Goal: Task Accomplishment & Management: Use online tool/utility

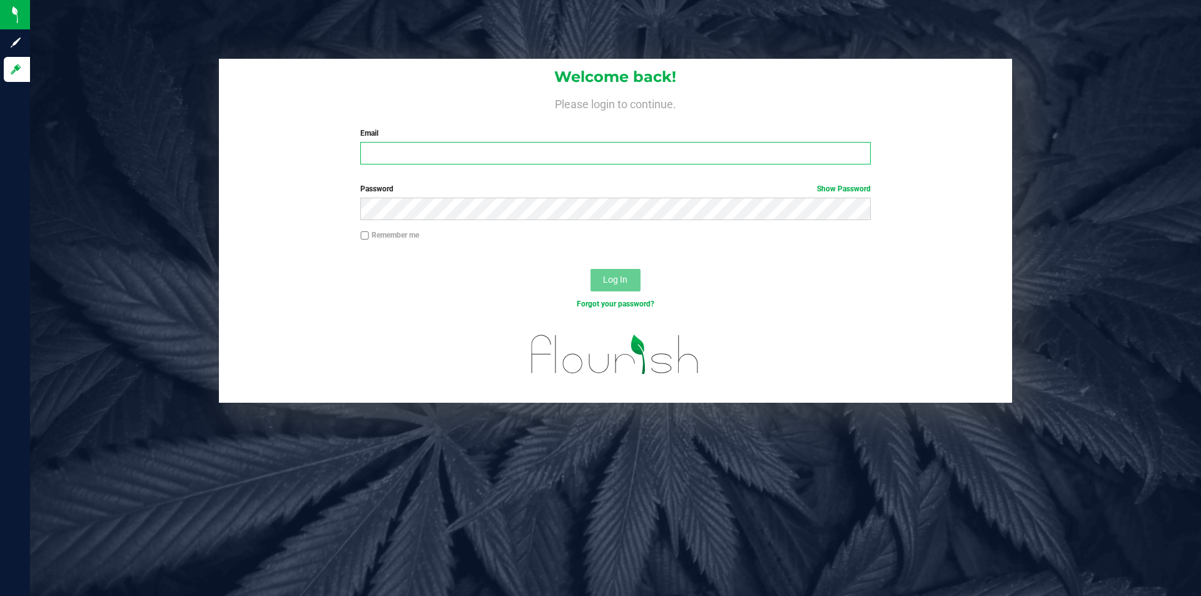
drag, startPoint x: 580, startPoint y: 152, endPoint x: 571, endPoint y: 148, distance: 10.1
click at [575, 148] on input "Email" at bounding box center [615, 153] width 510 height 23
type input "[EMAIL_ADDRESS][DOMAIN_NAME]"
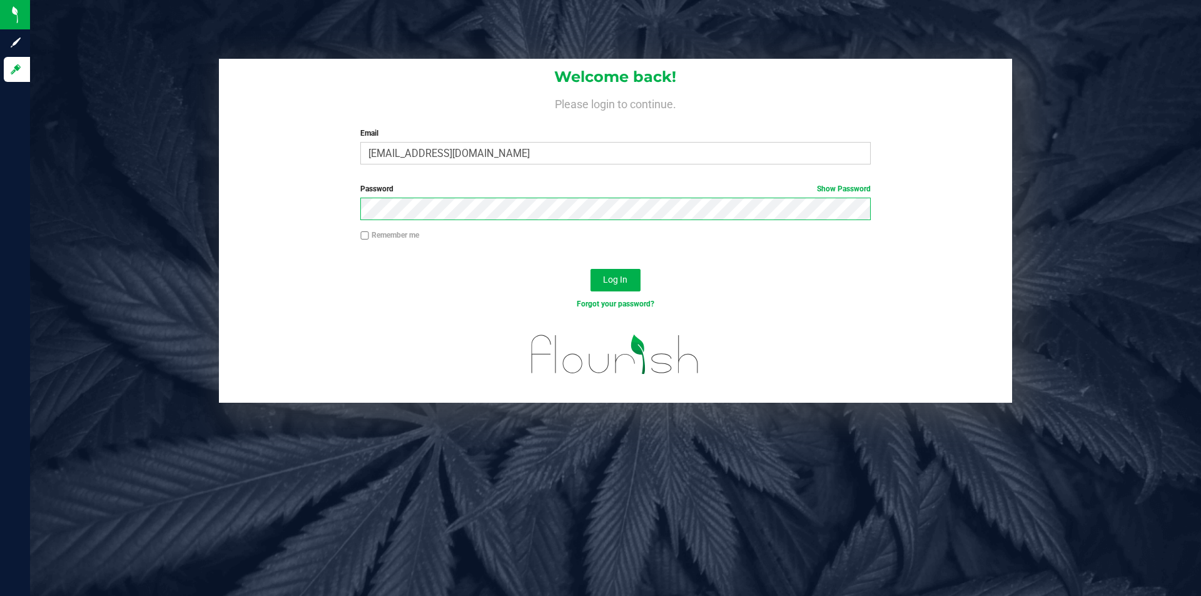
click at [590, 269] on button "Log In" at bounding box center [615, 280] width 50 height 23
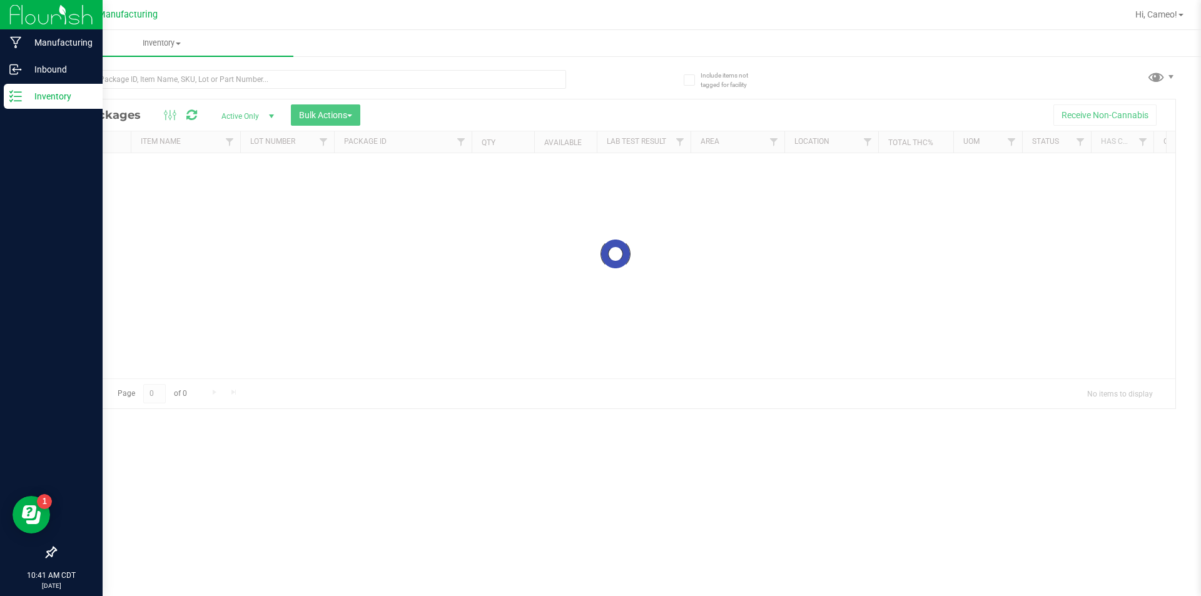
click at [19, 92] on line at bounding box center [17, 92] width 7 height 0
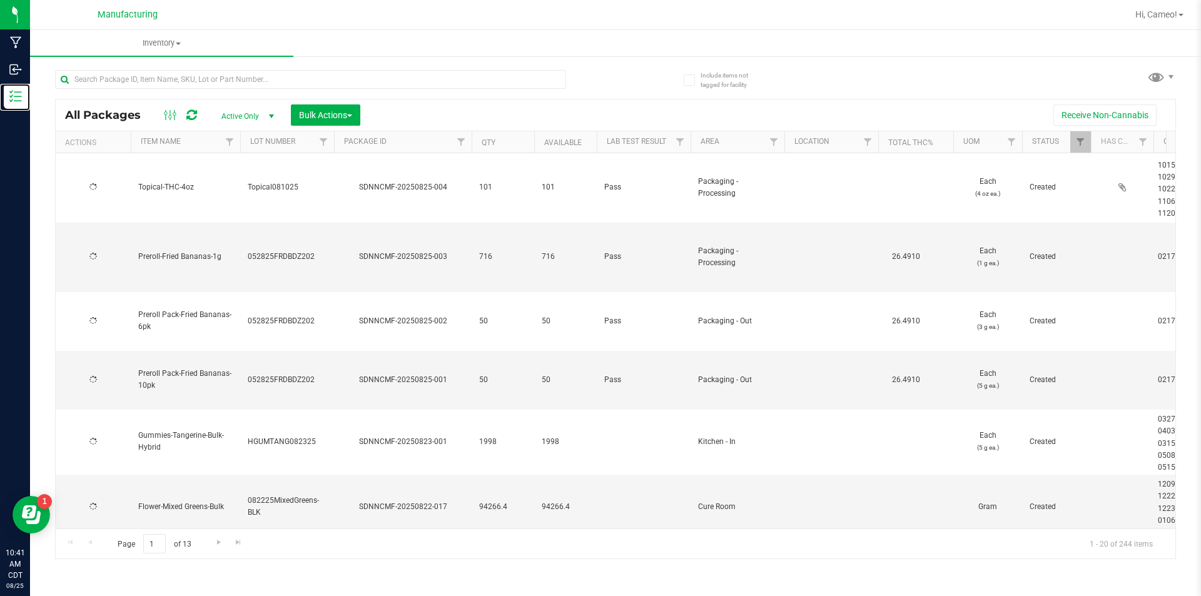
type input "[DATE]"
click at [777, 137] on span "Filter" at bounding box center [774, 142] width 10 height 10
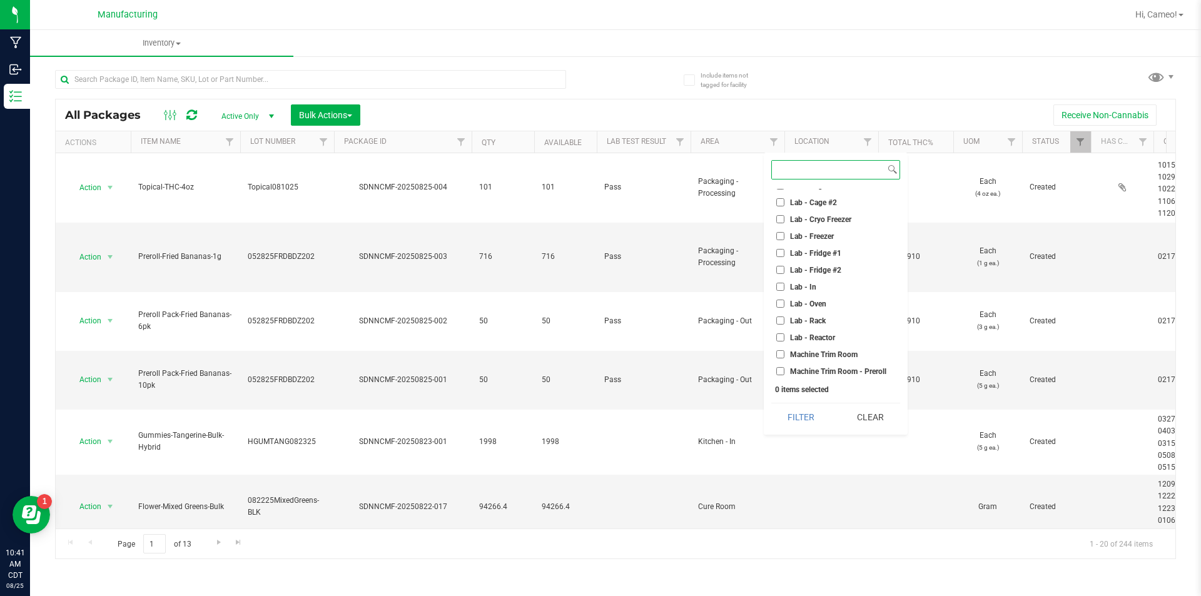
scroll to position [188, 0]
click at [838, 333] on li "Machine Trim Room - Preroll" at bounding box center [835, 328] width 129 height 13
click at [828, 325] on span "Machine Trim Room - Preroll" at bounding box center [838, 329] width 96 height 8
click at [784, 325] on input "Machine Trim Room - Preroll" at bounding box center [780, 329] width 8 height 8
checkbox input "true"
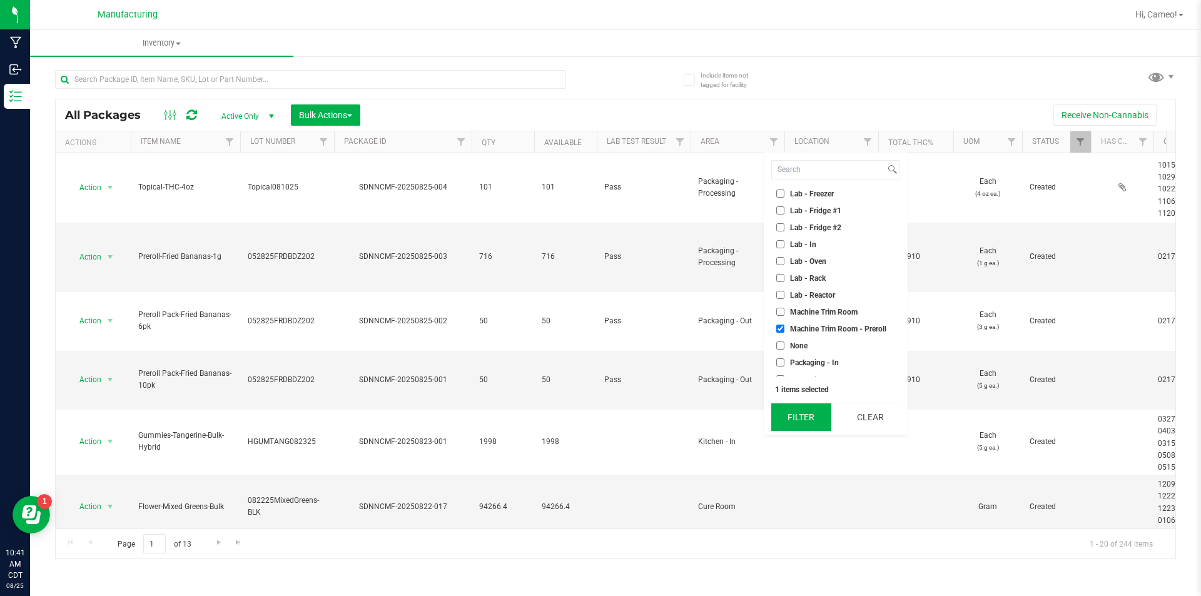
click at [796, 417] on button "Filter" at bounding box center [801, 417] width 60 height 28
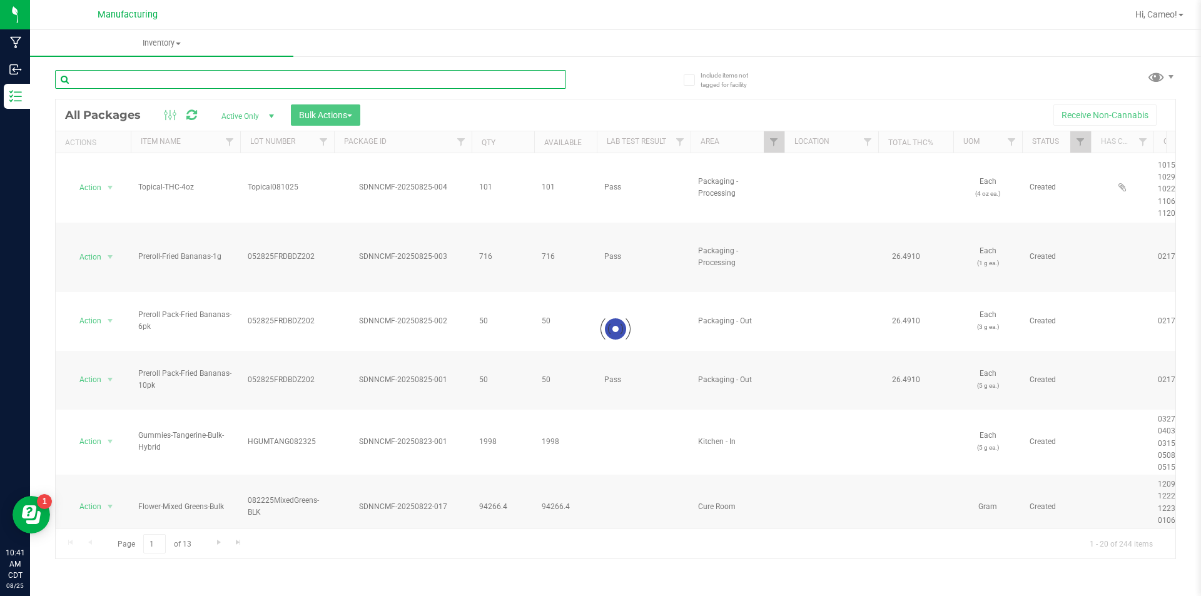
click at [450, 76] on input "text" at bounding box center [310, 79] width 511 height 19
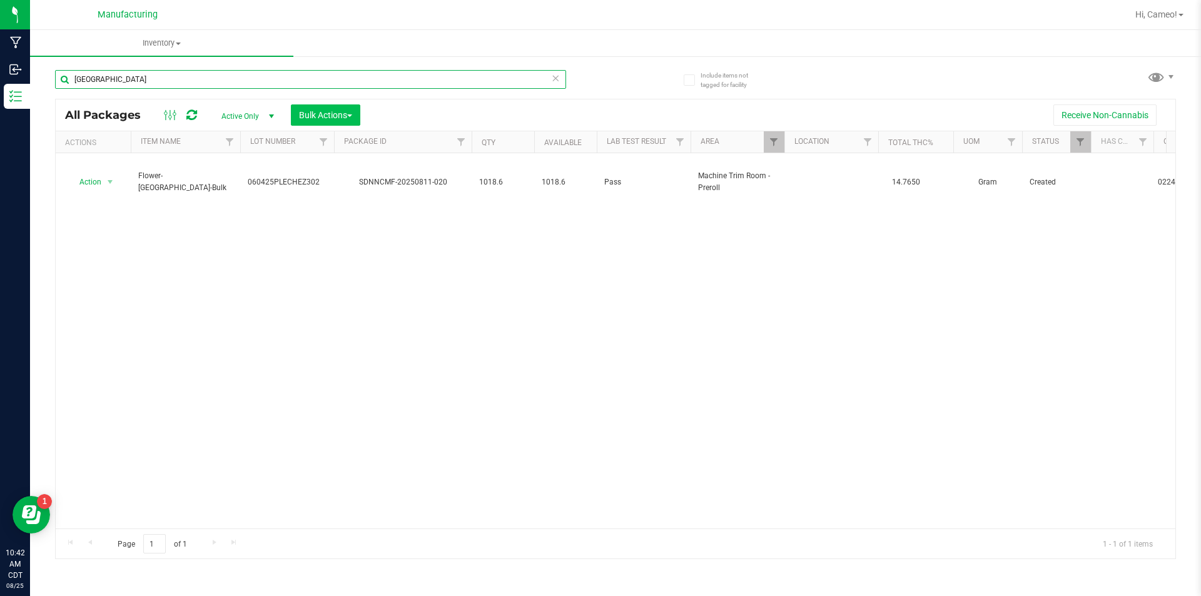
type input "[GEOGRAPHIC_DATA]"
click at [351, 116] on span "button" at bounding box center [349, 115] width 5 height 3
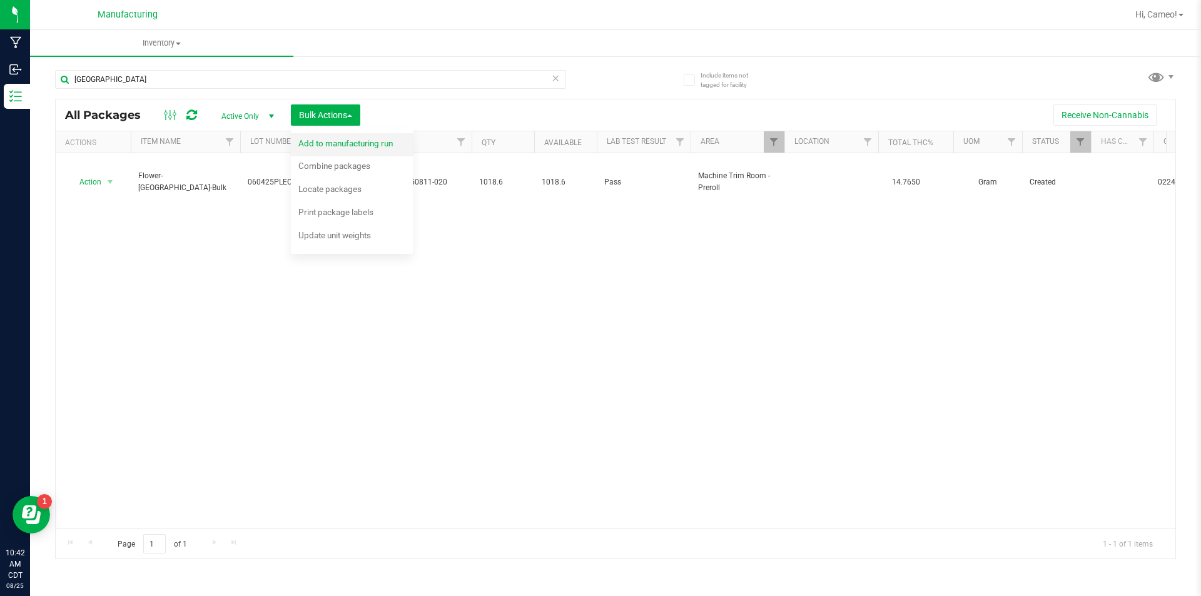
click at [340, 144] on span "Add to manufacturing run" at bounding box center [345, 143] width 94 height 10
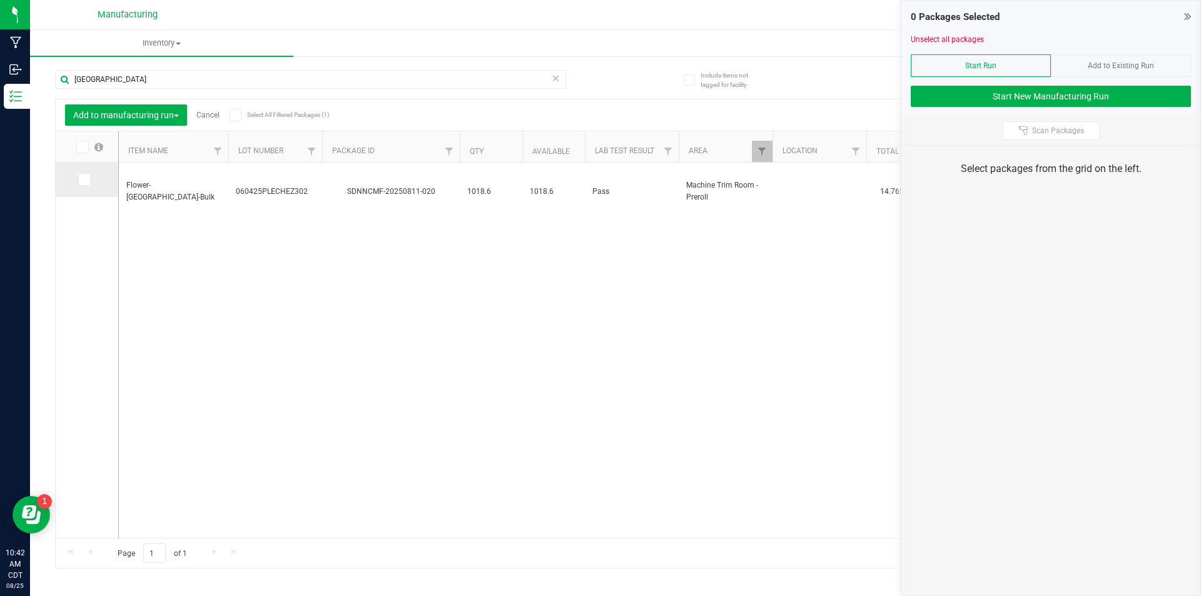
click at [86, 180] on icon at bounding box center [83, 180] width 8 height 0
click at [0, 0] on input "checkbox" at bounding box center [0, 0] width 0 height 0
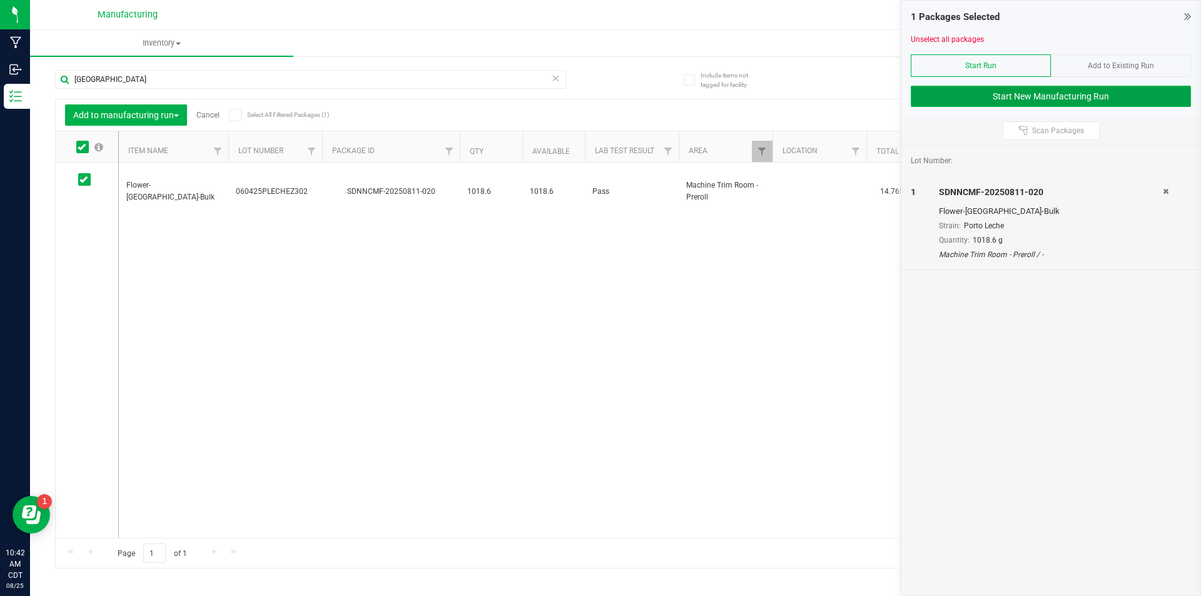
click at [1068, 96] on button "Start New Manufacturing Run" at bounding box center [1051, 96] width 280 height 21
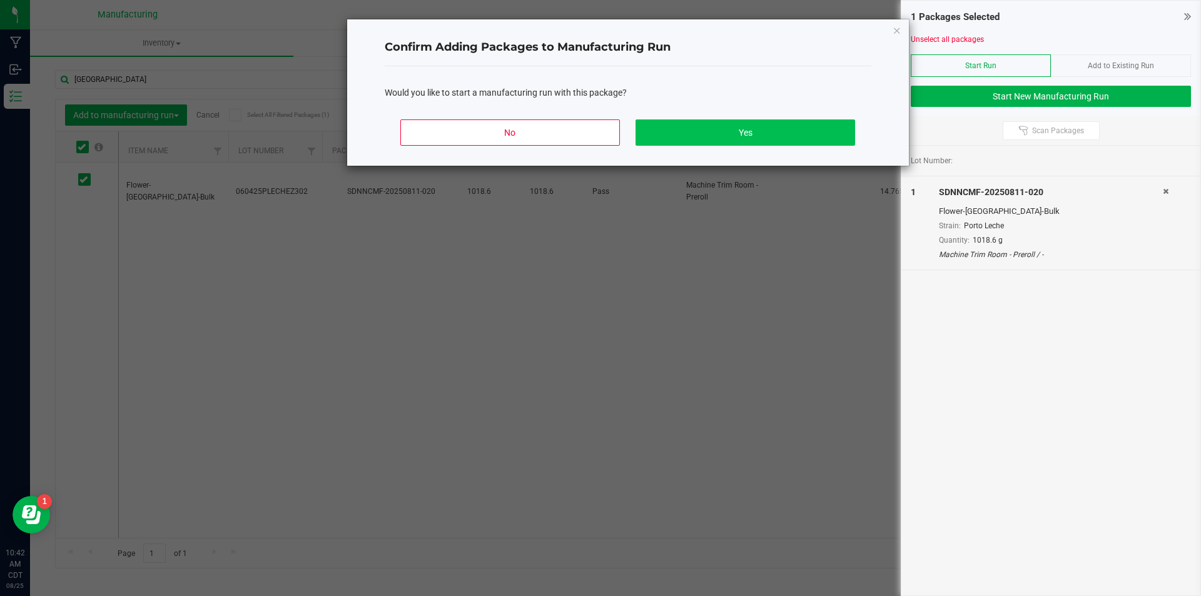
click at [769, 118] on div "No Yes" at bounding box center [628, 137] width 487 height 56
click at [768, 126] on button "Yes" at bounding box center [744, 132] width 219 height 26
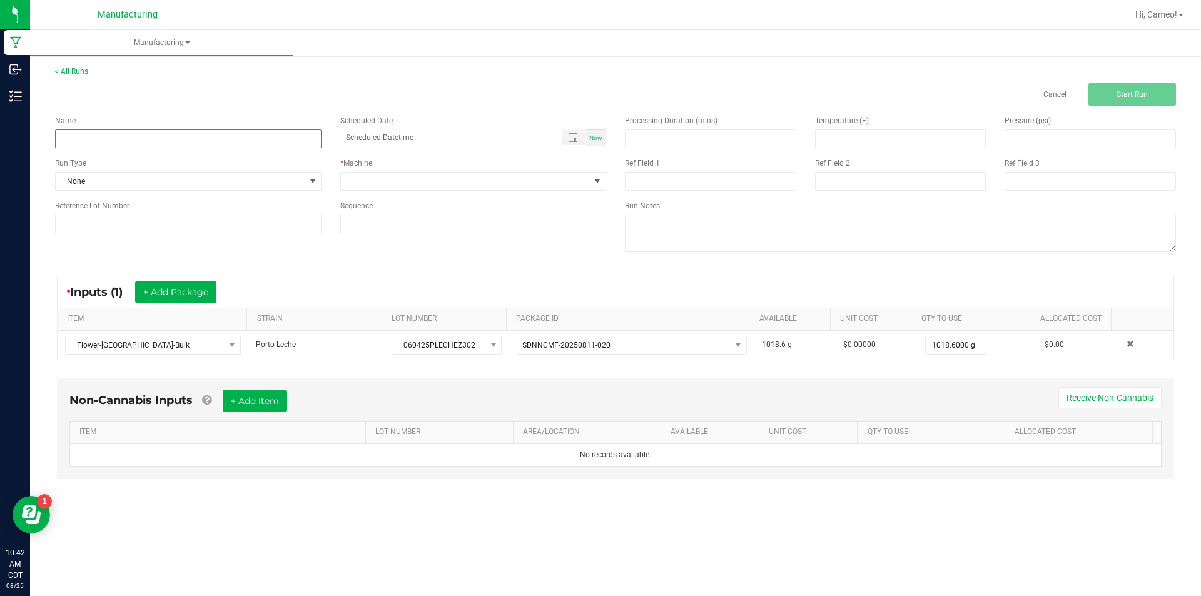
click at [112, 136] on input at bounding box center [188, 138] width 266 height 19
type input "082525 - [GEOGRAPHIC_DATA]"
click at [603, 136] on div "Now" at bounding box center [596, 137] width 20 height 17
type input "[DATE] 10:42 AM"
click at [575, 191] on div "Name 082525 - [GEOGRAPHIC_DATA] Scheduled Date [DATE] 10:42 AM Now Run Type Non…" at bounding box center [331, 174] width 570 height 137
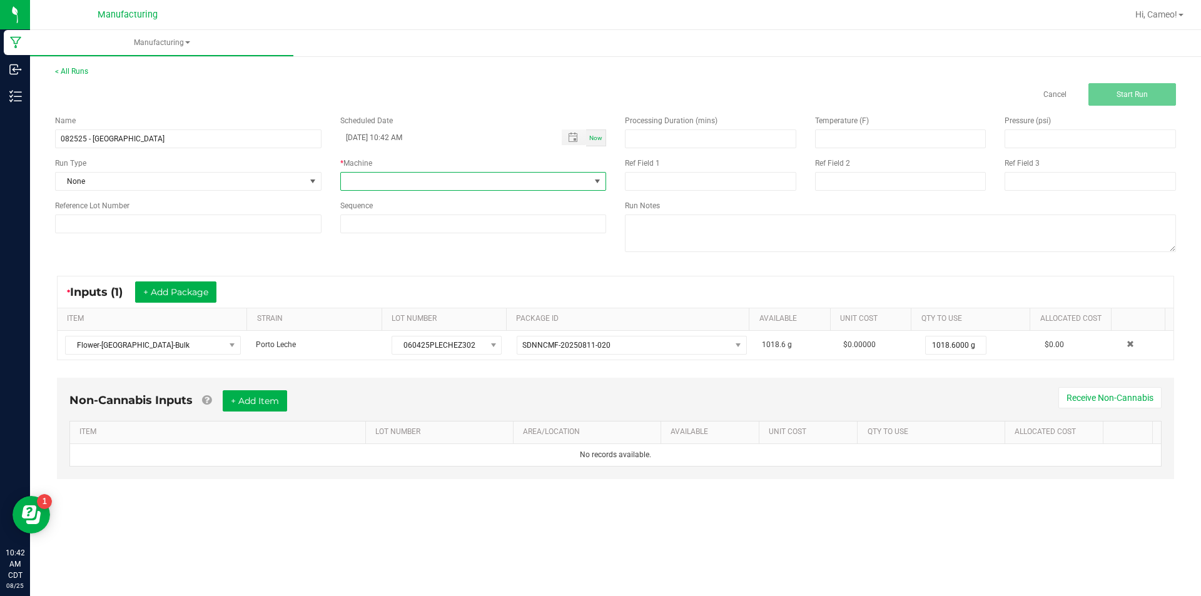
drag, startPoint x: 533, startPoint y: 183, endPoint x: 468, endPoint y: 190, distance: 66.0
click at [532, 184] on span at bounding box center [466, 182] width 250 height 18
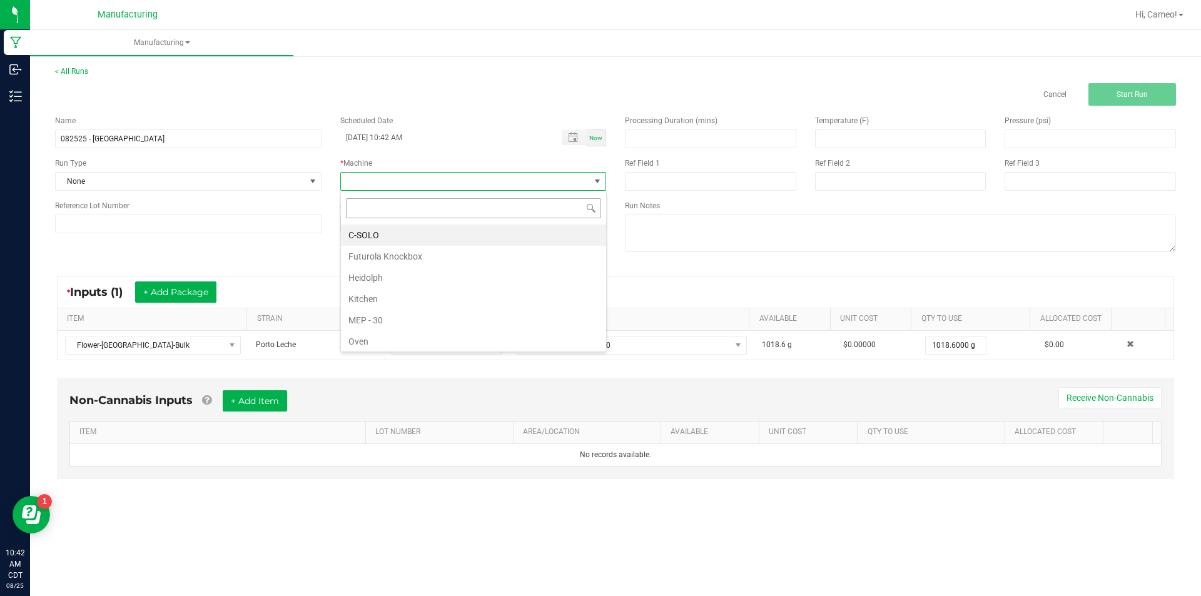
scroll to position [19, 266]
click at [410, 250] on li "Futurola Knockbox" at bounding box center [473, 256] width 265 height 21
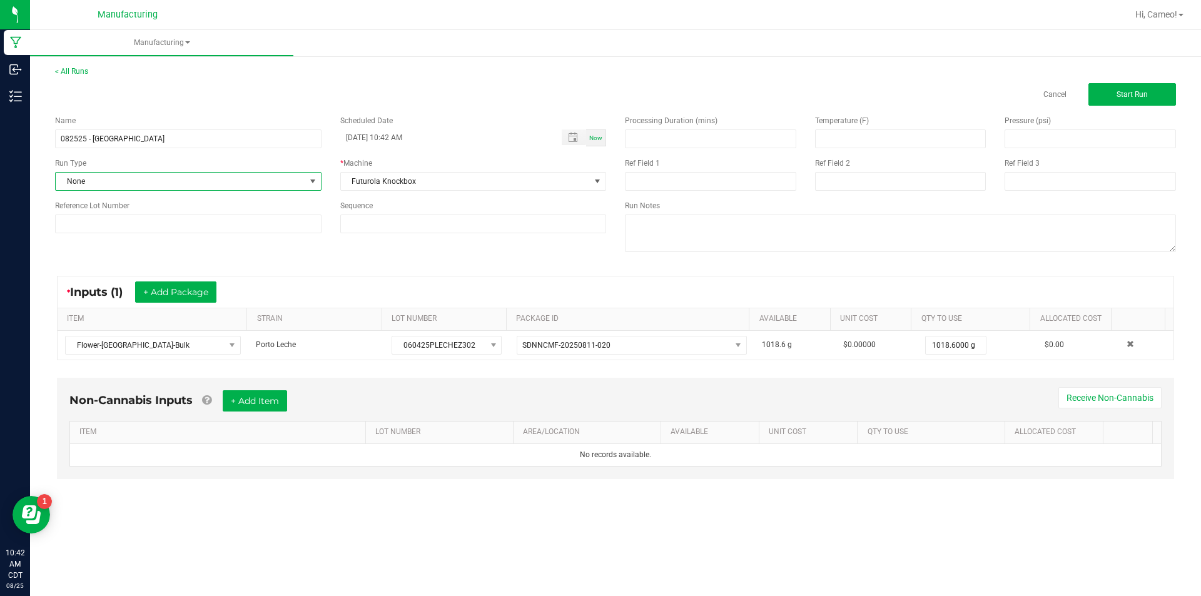
click at [278, 184] on span "None" at bounding box center [181, 182] width 250 height 18
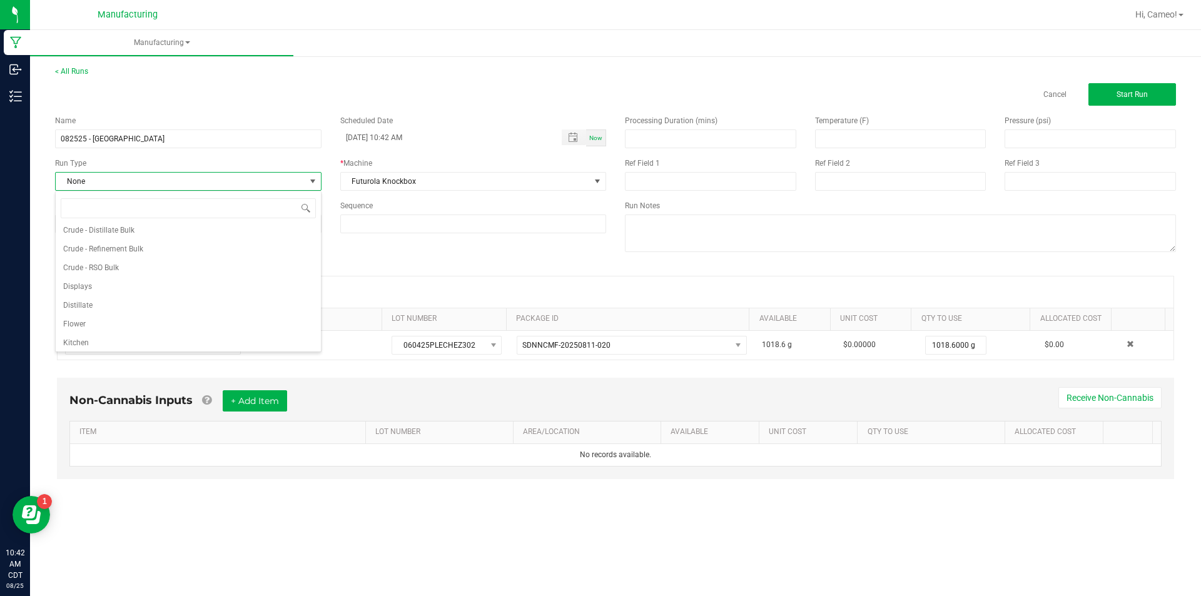
scroll to position [63, 0]
click at [98, 336] on li "Pre-roll" at bounding box center [188, 340] width 265 height 19
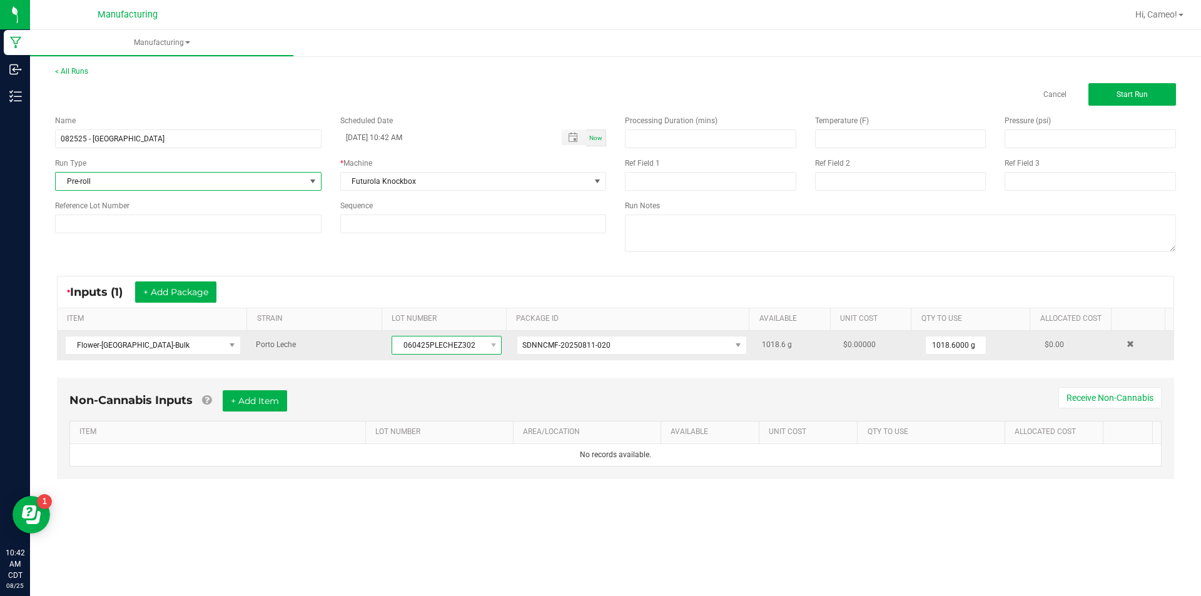
click at [442, 340] on span "060425PLECHEZ302" at bounding box center [438, 345] width 93 height 18
copy span "060425PLECHEZ302"
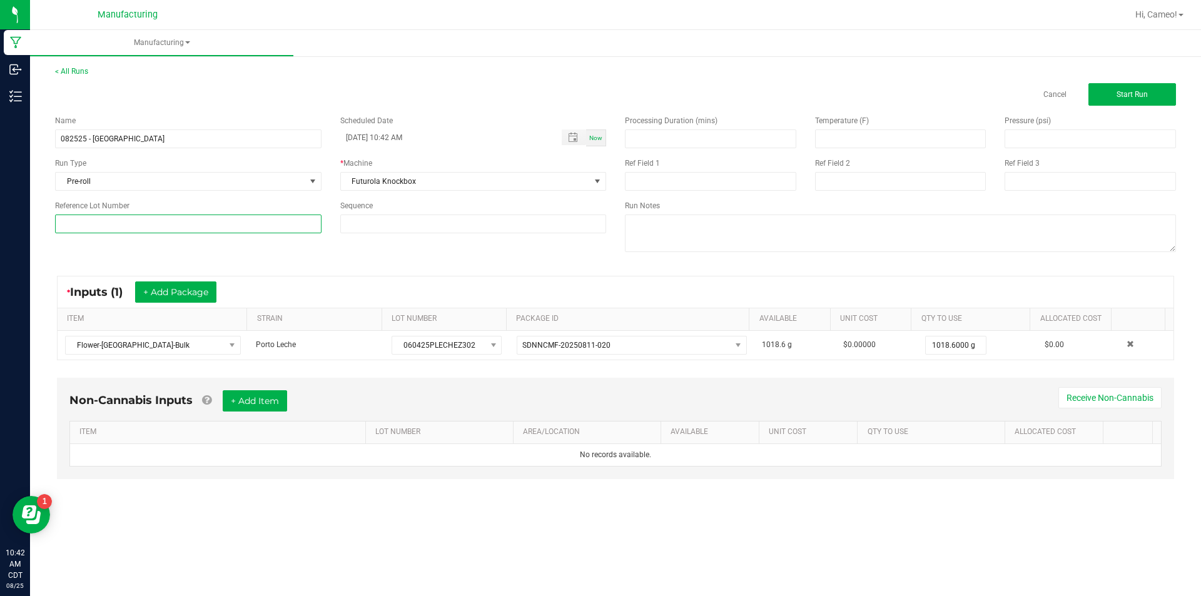
click at [185, 224] on input at bounding box center [188, 224] width 266 height 19
paste input "060425PLECHEZ302"
type input "060425PLECHEZ302"
click at [1123, 94] on span "Start Run" at bounding box center [1131, 94] width 31 height 9
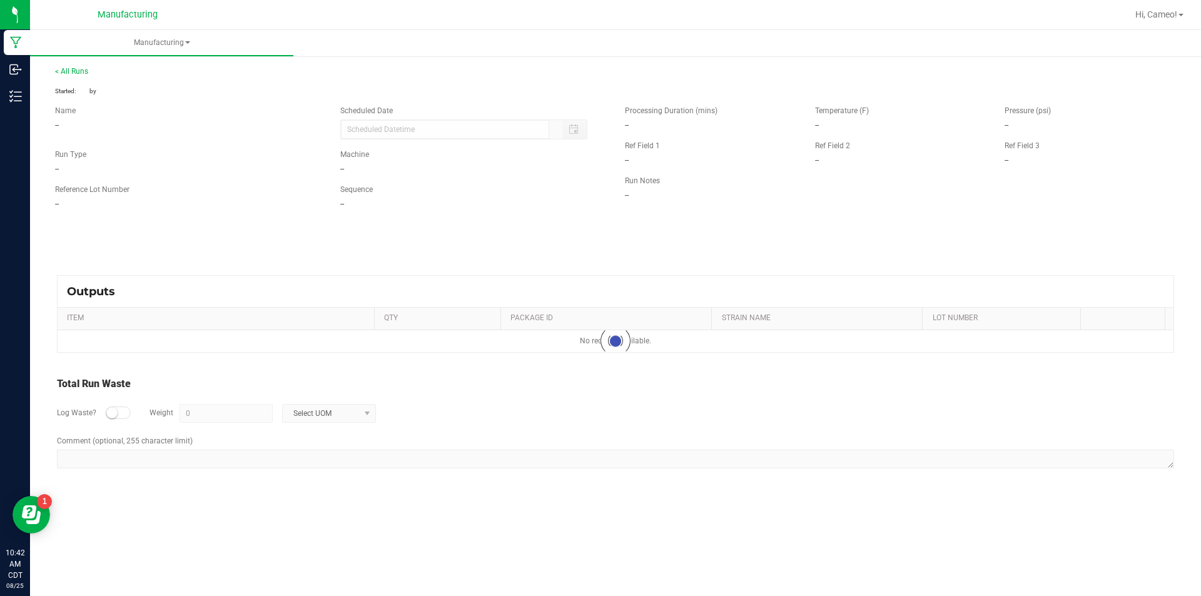
type input "[DATE] 10:42 AM"
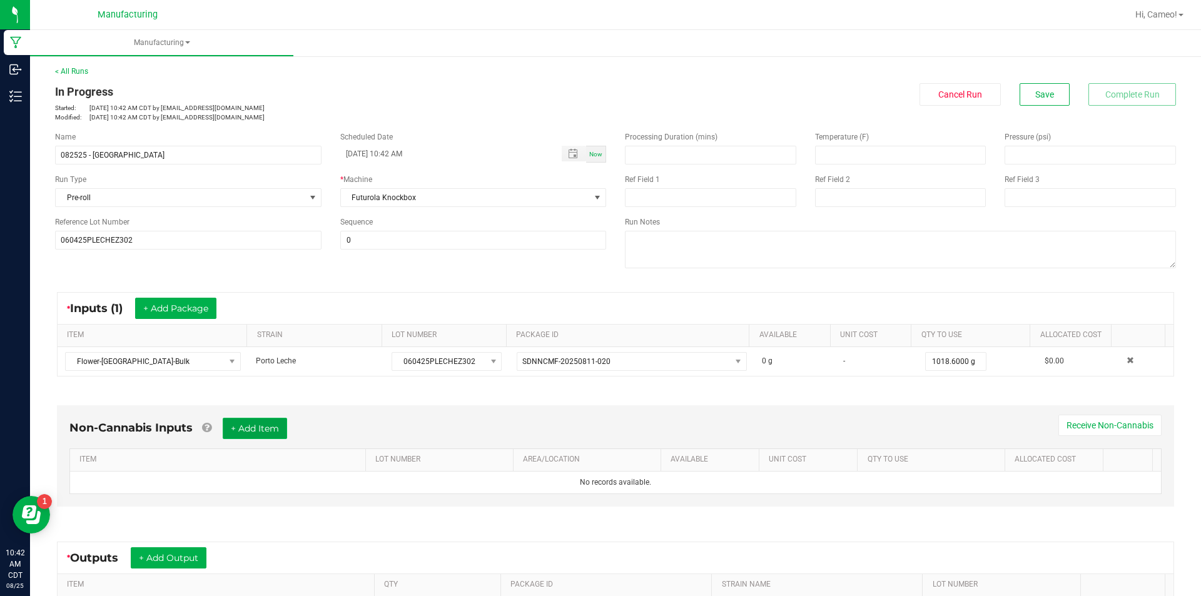
click at [248, 429] on button "+ Add Item" at bounding box center [255, 428] width 64 height 21
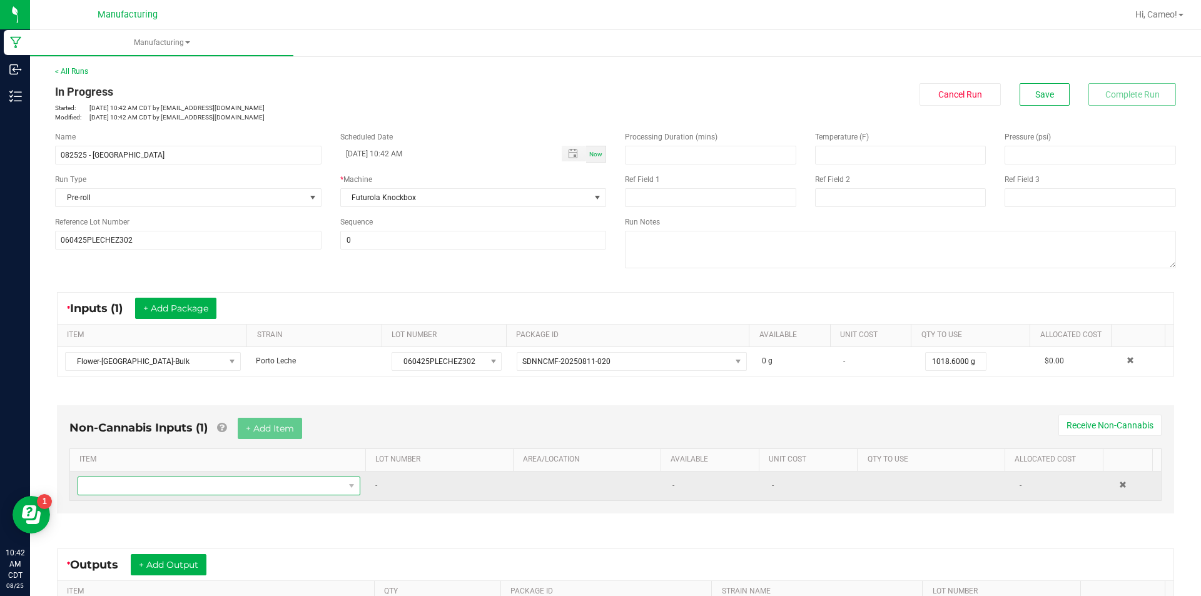
click at [241, 486] on span "NO DATA FOUND" at bounding box center [211, 486] width 266 height 18
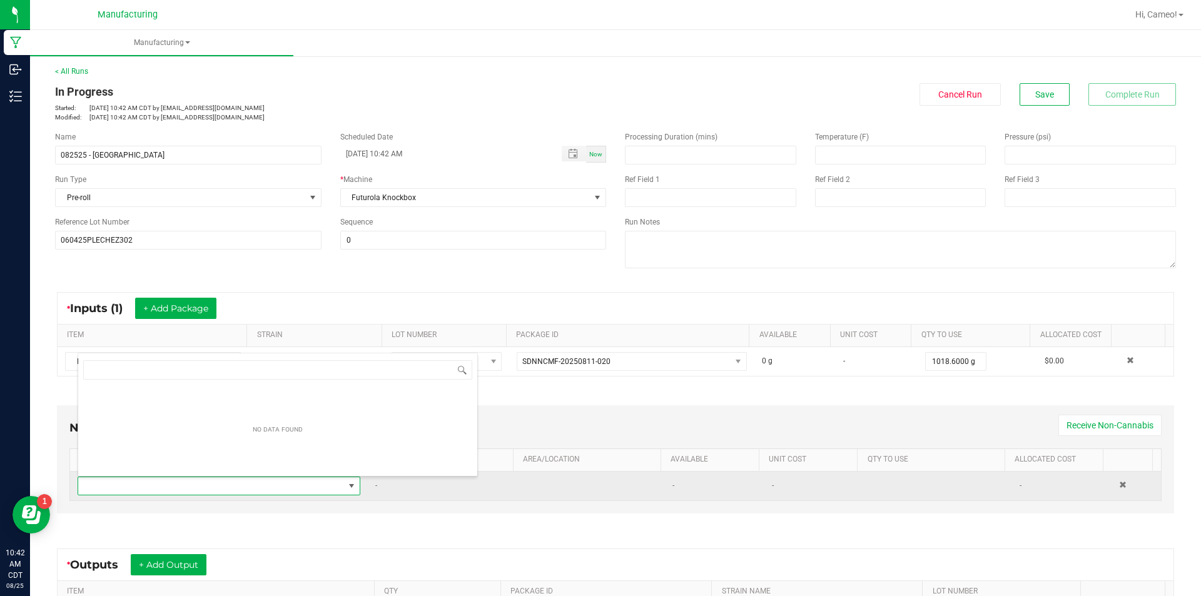
scroll to position [19, 275]
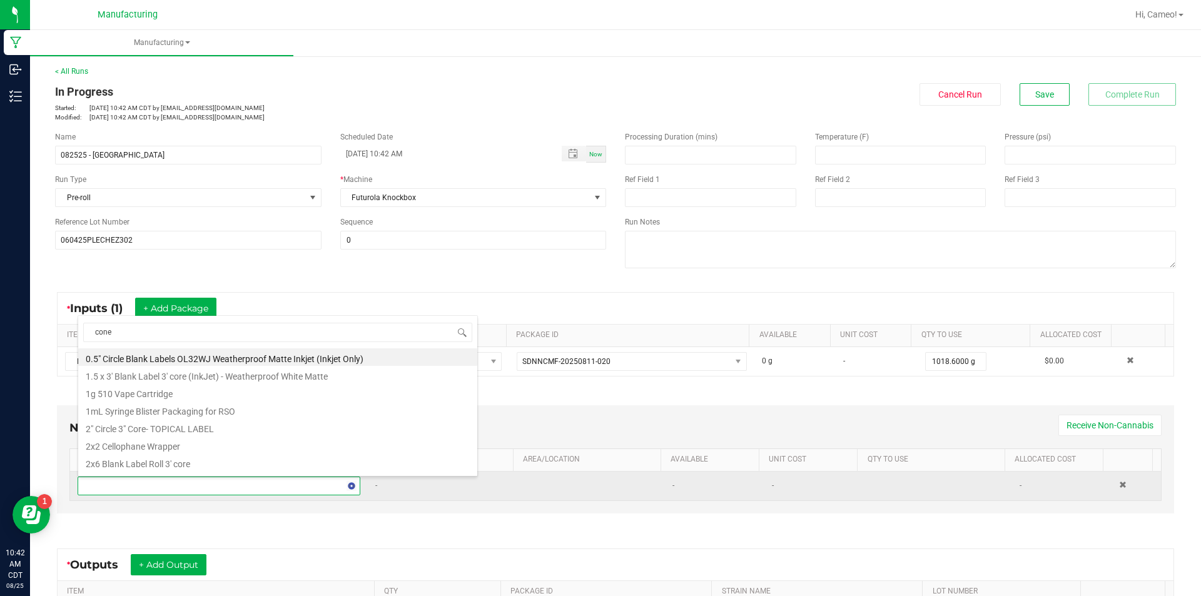
type input "cones"
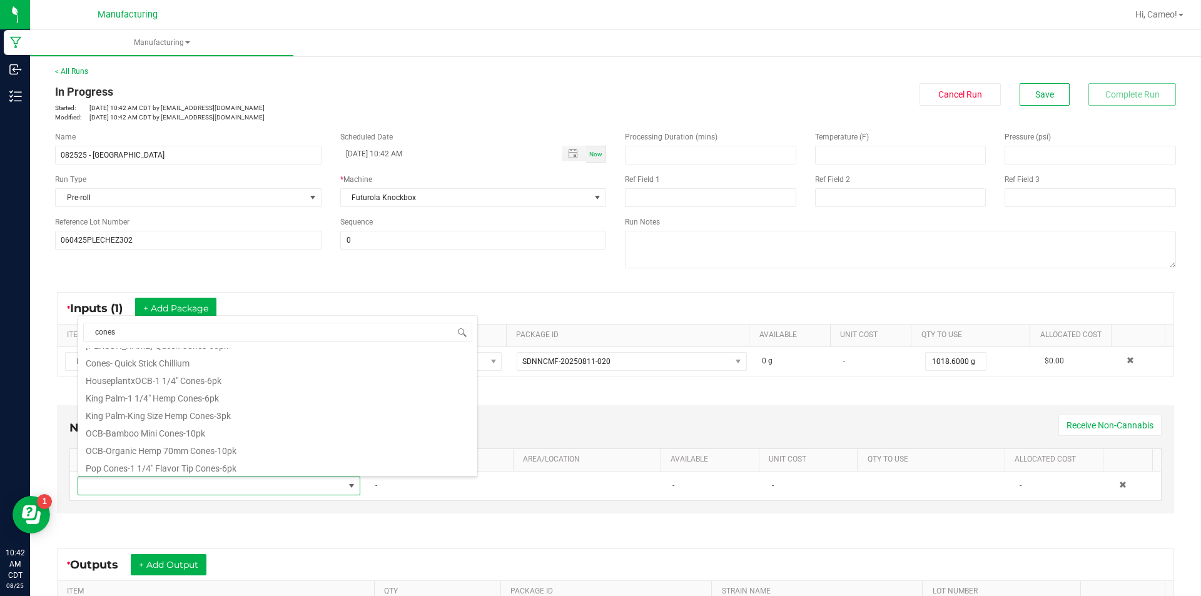
scroll to position [563, 0]
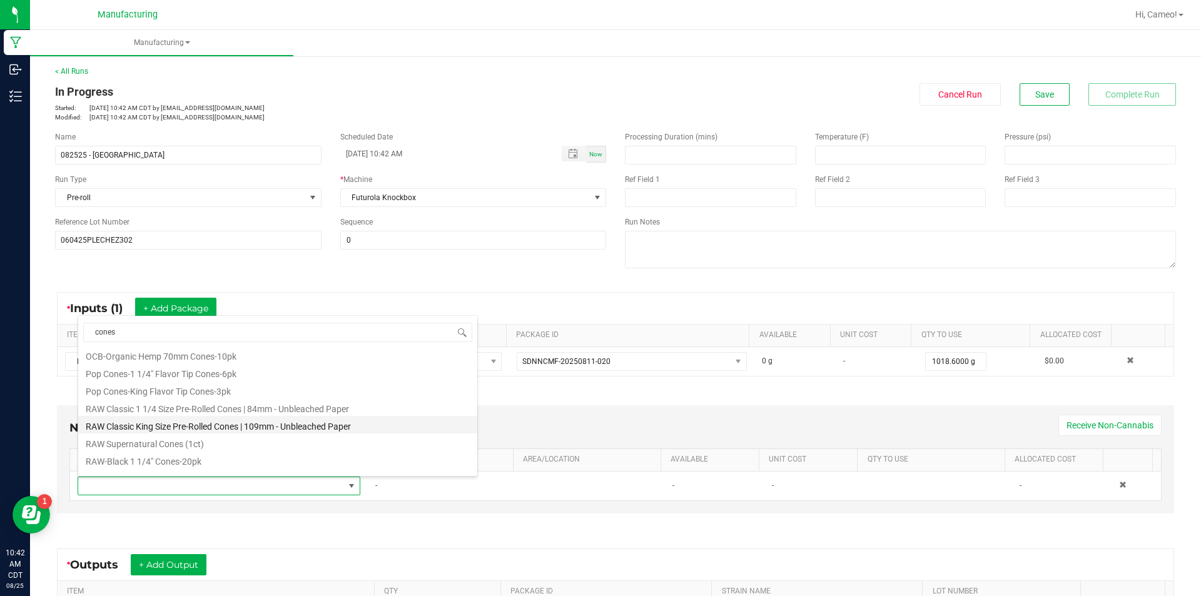
click at [247, 417] on li "RAW Classic King Size Pre-Rolled Cones | 109mm - Unbleached Paper" at bounding box center [277, 425] width 399 height 18
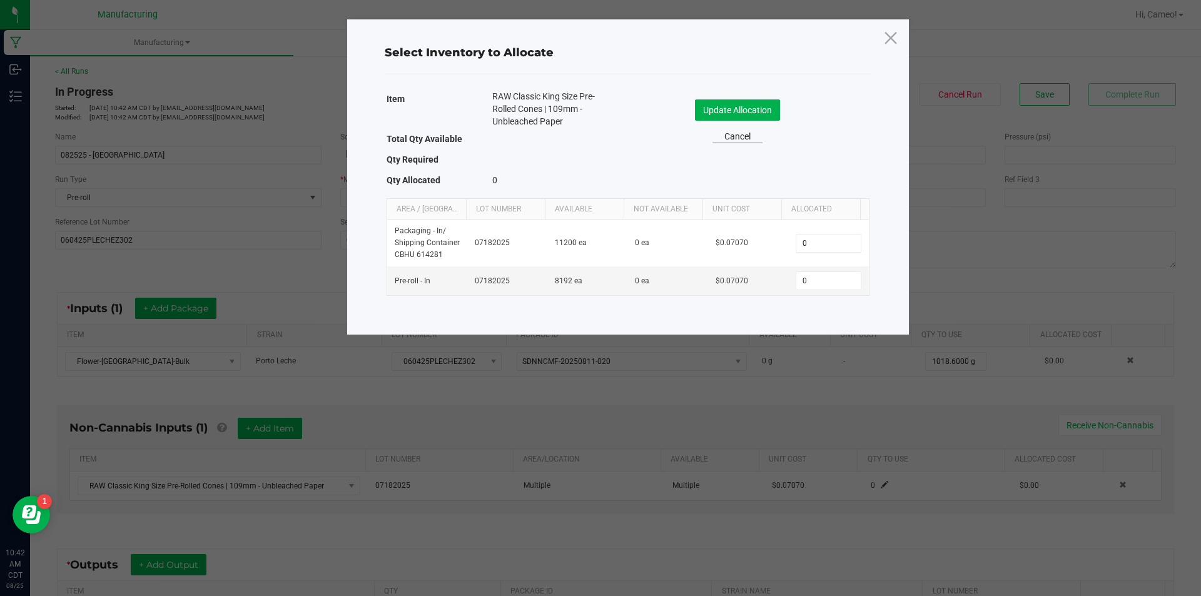
click at [742, 133] on link "Cancel" at bounding box center [737, 136] width 50 height 13
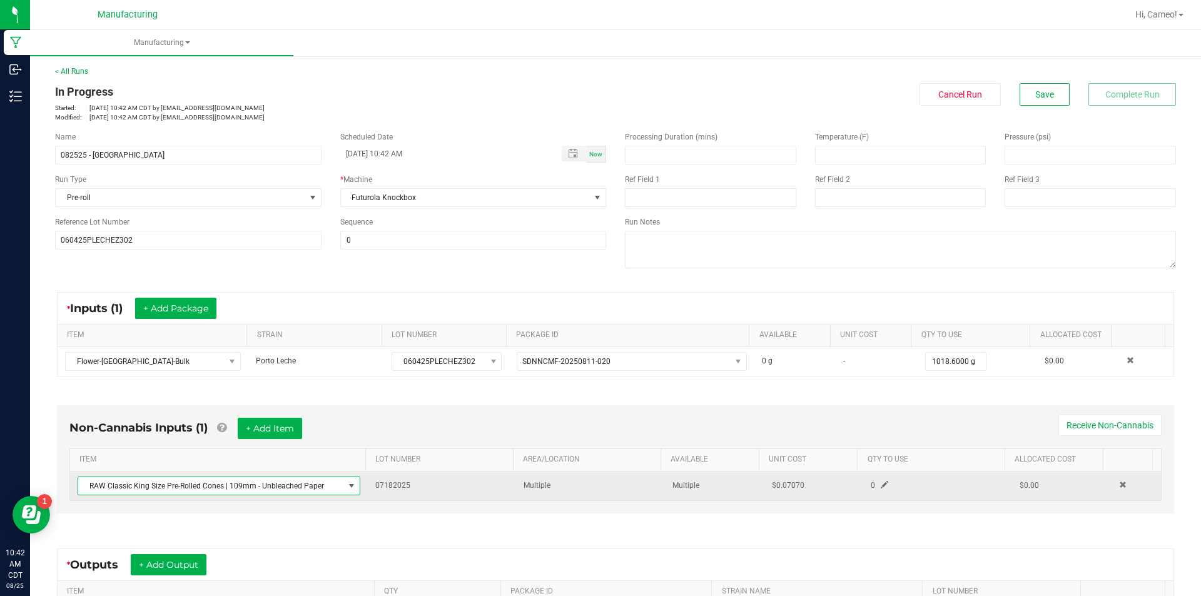
click at [300, 485] on span "RAW Classic King Size Pre-Rolled Cones | 109mm - Unbleached Paper" at bounding box center [211, 486] width 266 height 18
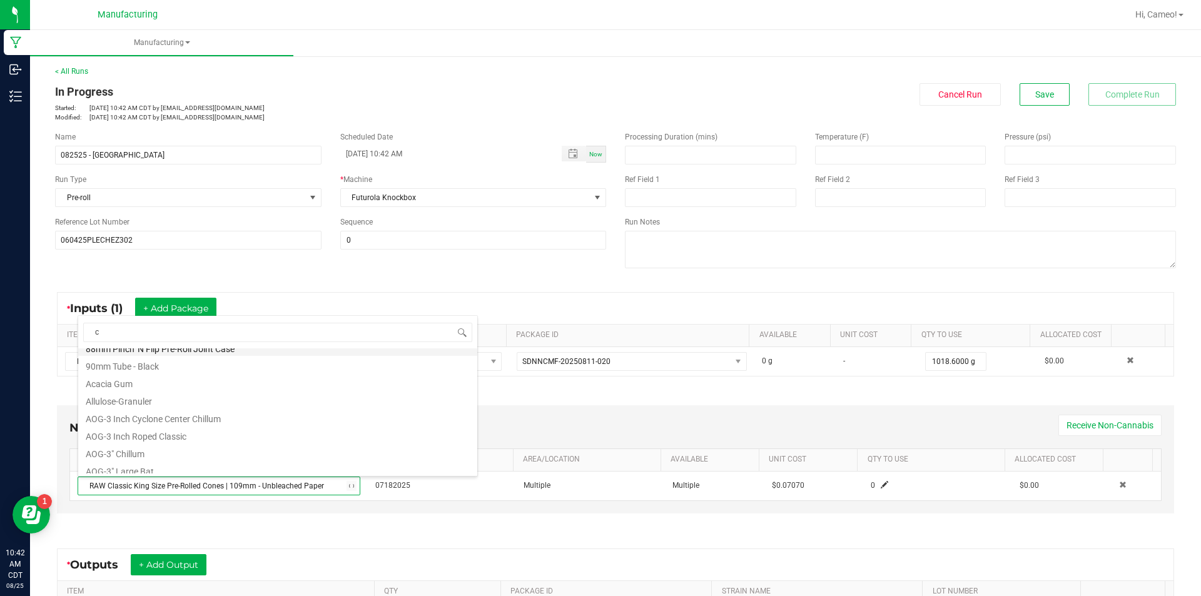
scroll to position [0, 0]
type input "cones"
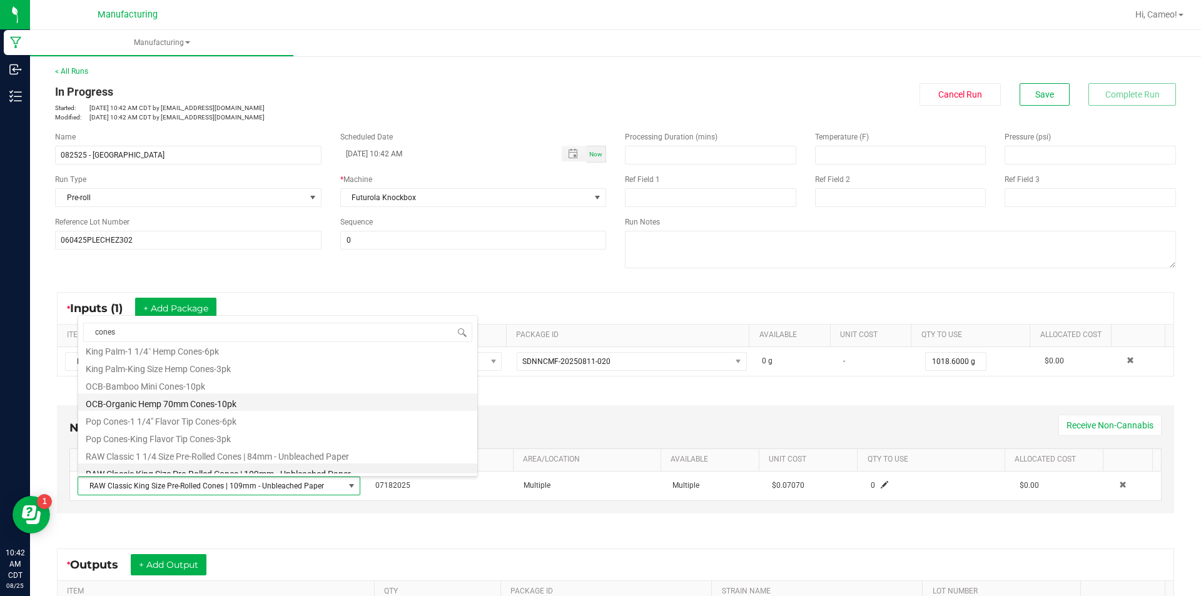
scroll to position [510, 0]
click at [300, 459] on li "RAW Classic 1 1/4 Size Pre-Rolled Cones | 84mm - Unbleached Paper" at bounding box center [277, 460] width 399 height 18
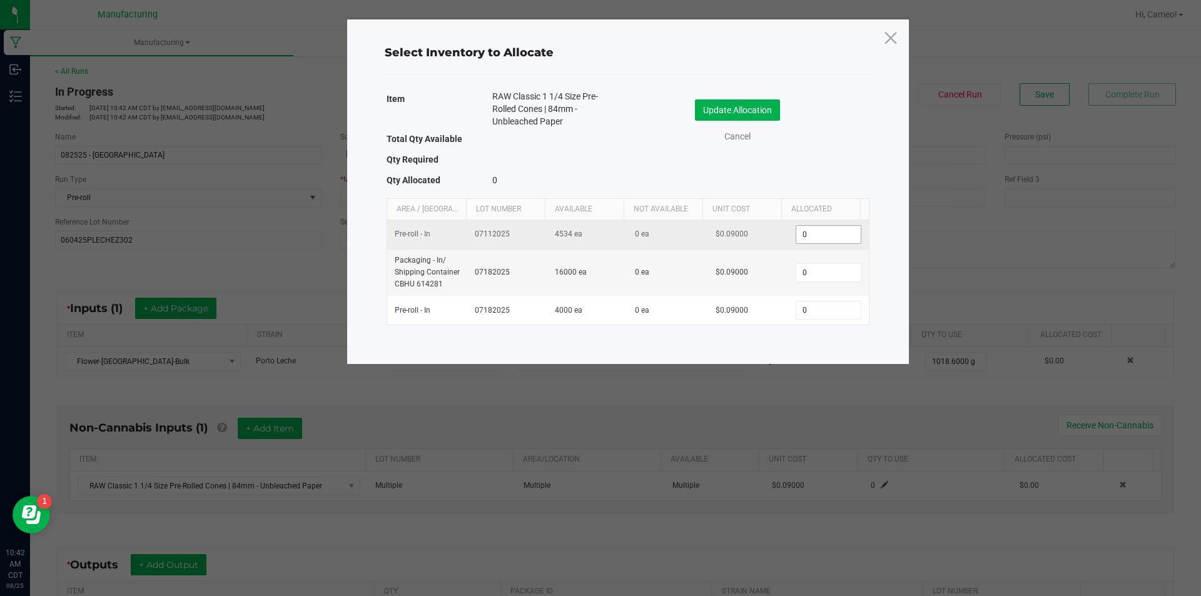
click at [806, 237] on input "0" at bounding box center [828, 235] width 64 height 18
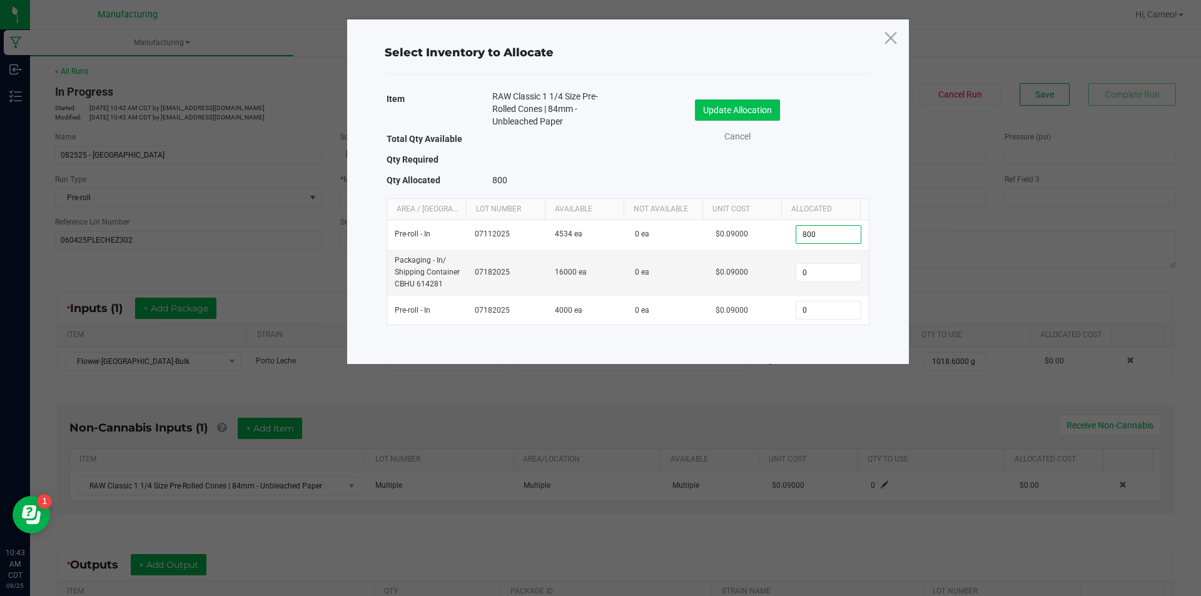
type input "800"
click at [760, 116] on button "Update Allocation" at bounding box center [737, 109] width 85 height 21
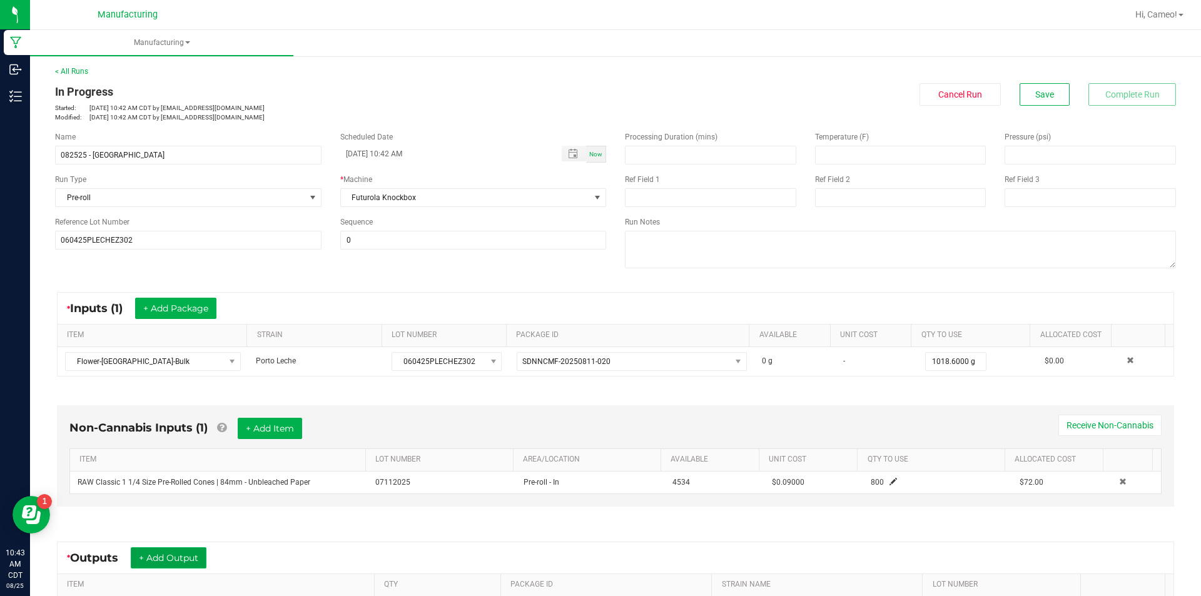
click at [196, 554] on button "+ Add Output" at bounding box center [169, 557] width 76 height 21
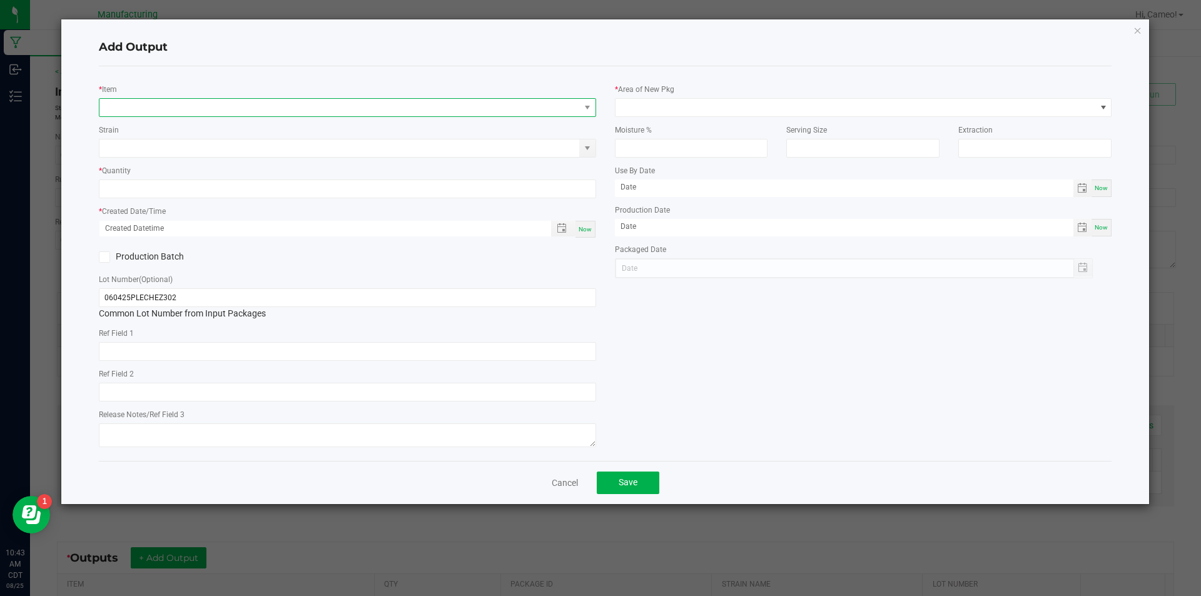
click at [390, 101] on span "NO DATA FOUND" at bounding box center [339, 108] width 480 height 18
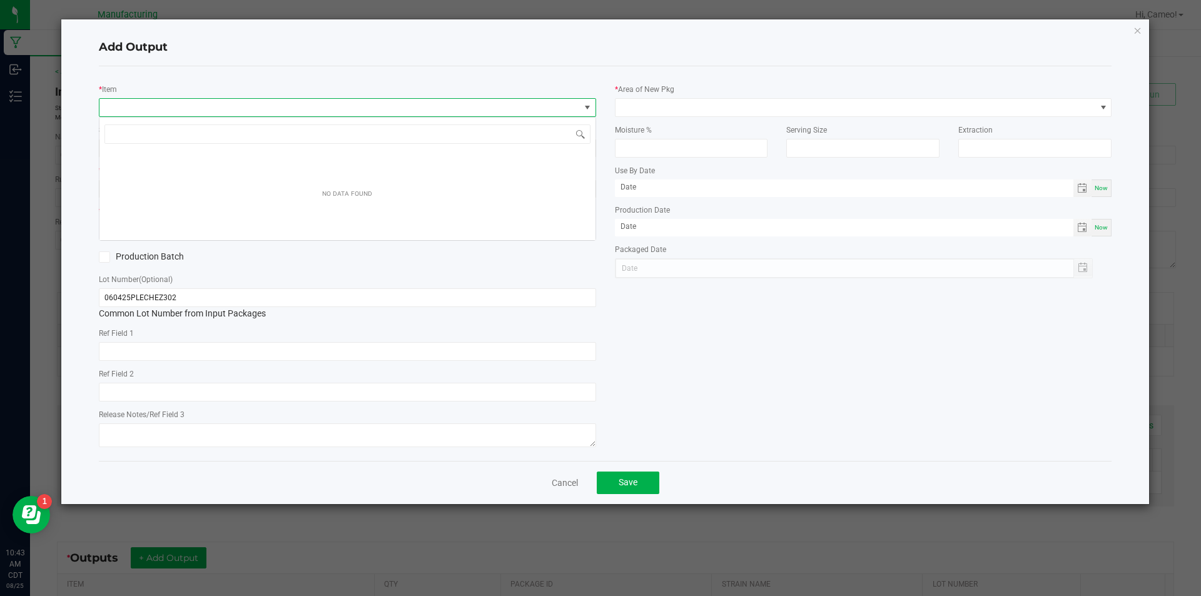
scroll to position [19, 497]
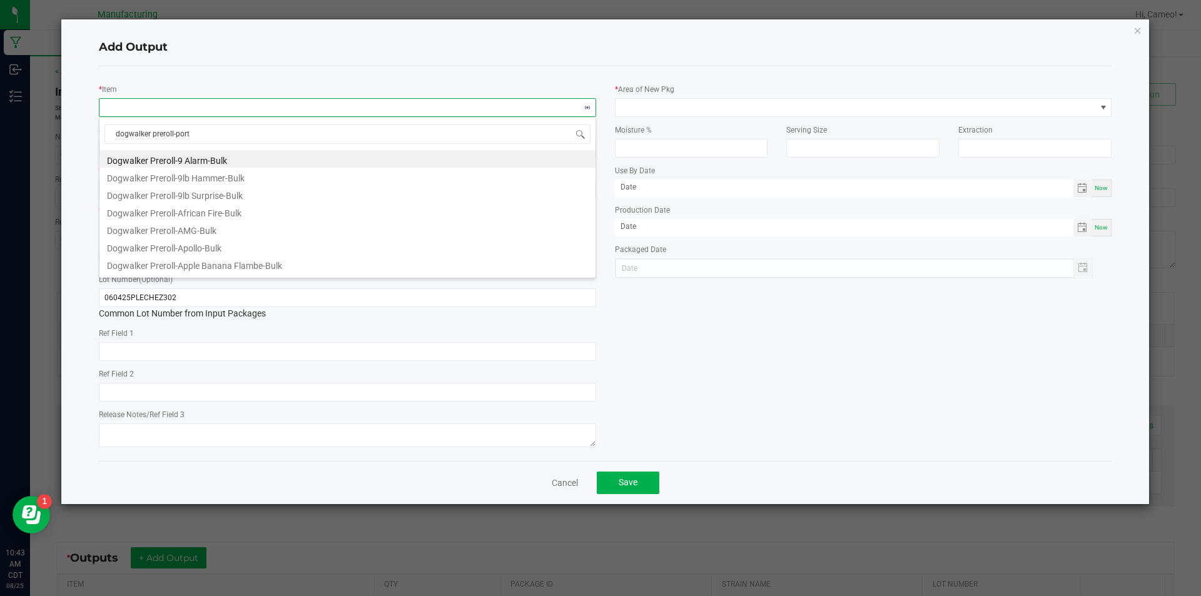
type input "dogwalker preroll-[GEOGRAPHIC_DATA]"
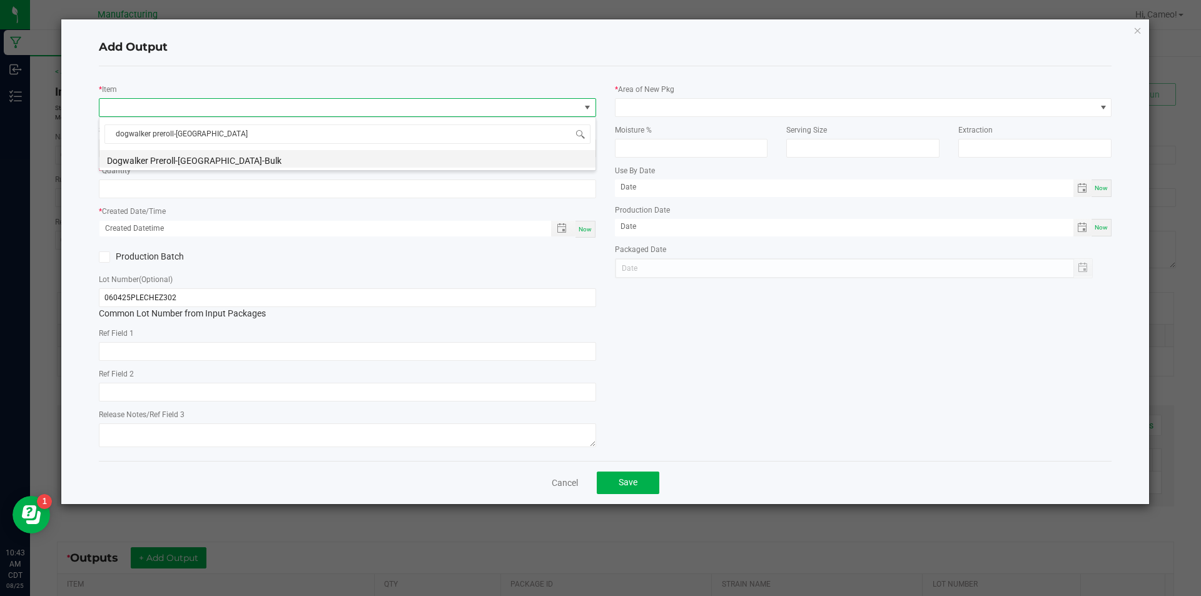
click at [384, 153] on li "Dogwalker Preroll-[GEOGRAPHIC_DATA]-Bulk" at bounding box center [347, 159] width 496 height 18
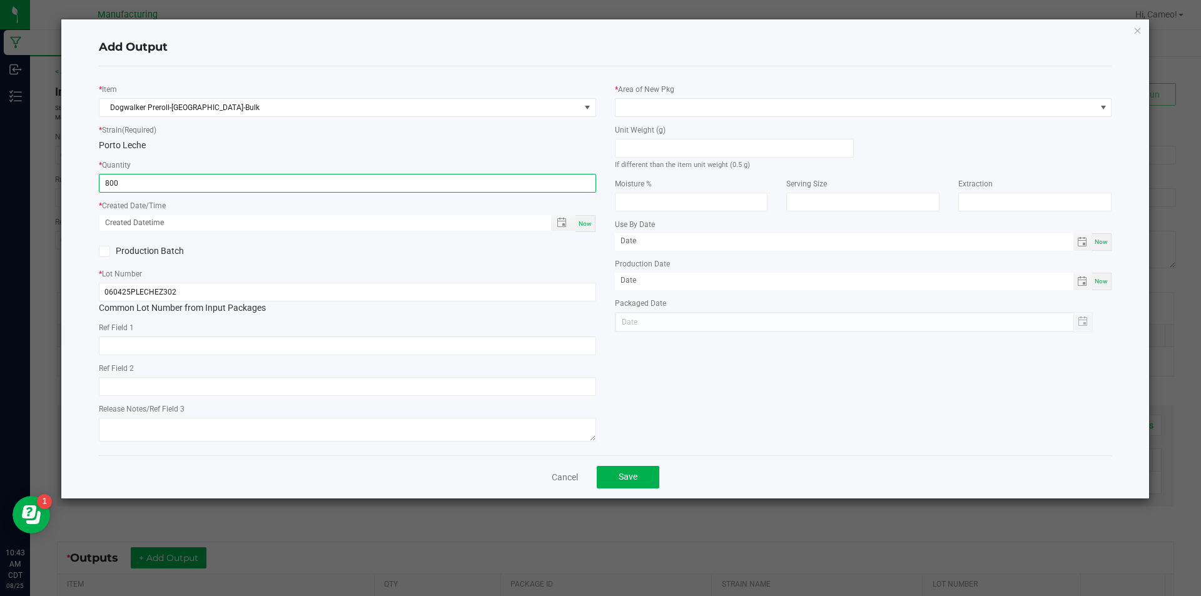
type input "800 ea"
click at [584, 221] on span "Now" at bounding box center [585, 223] width 13 height 7
type input "[DATE] 10:43 AM"
type input "[DATE]"
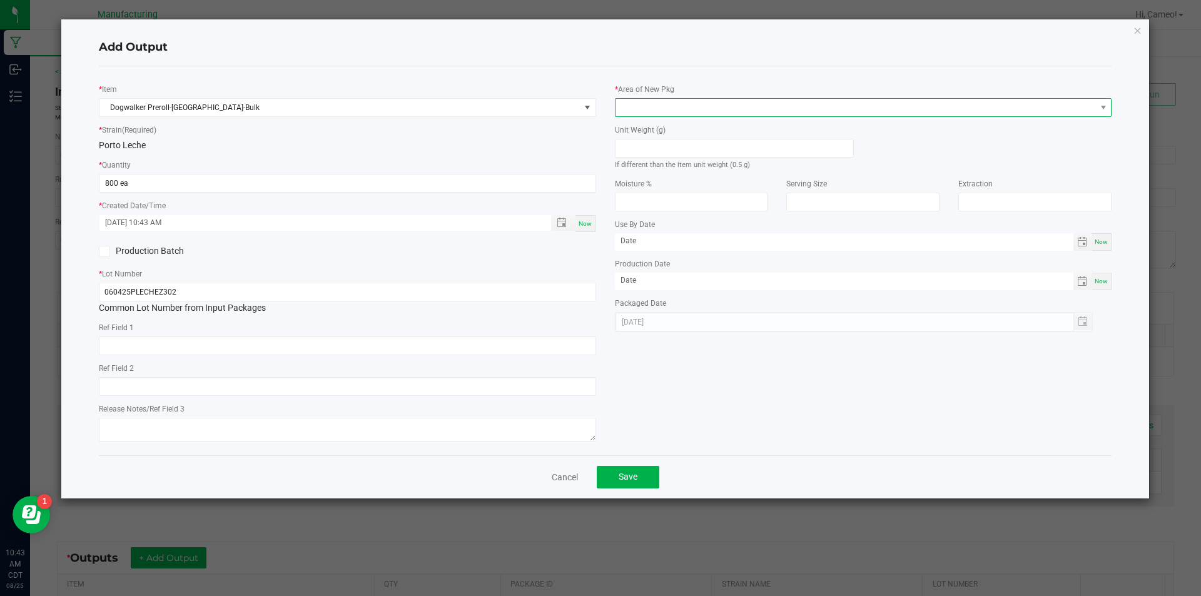
click at [700, 105] on span at bounding box center [855, 108] width 480 height 18
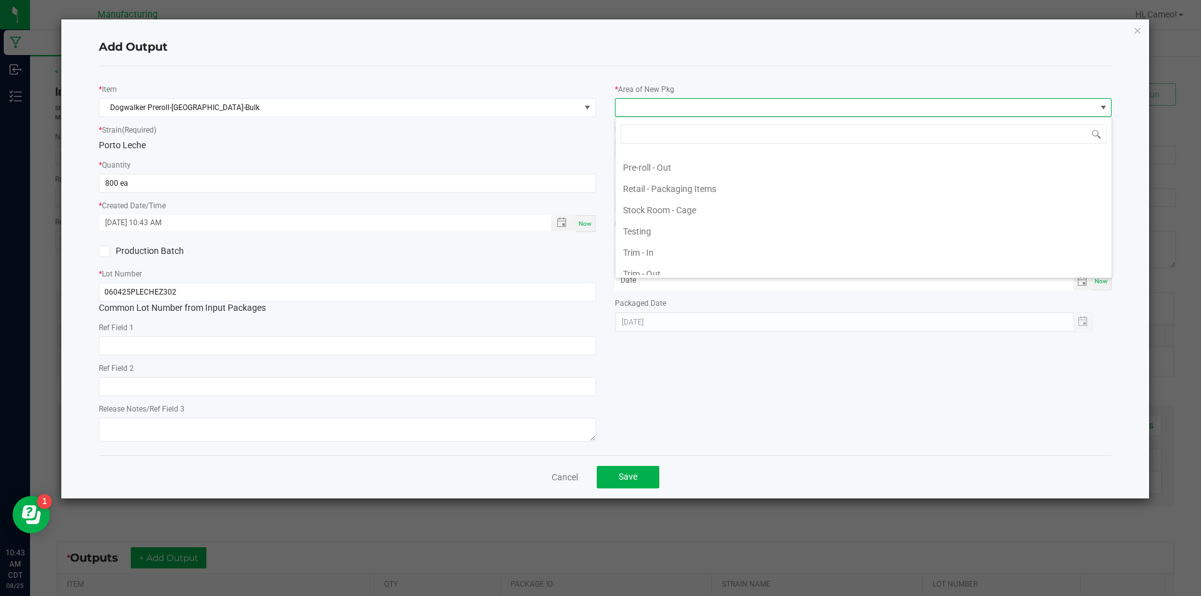
scroll to position [470, 0]
click at [672, 161] on li "Pre-roll - Out" at bounding box center [863, 158] width 496 height 21
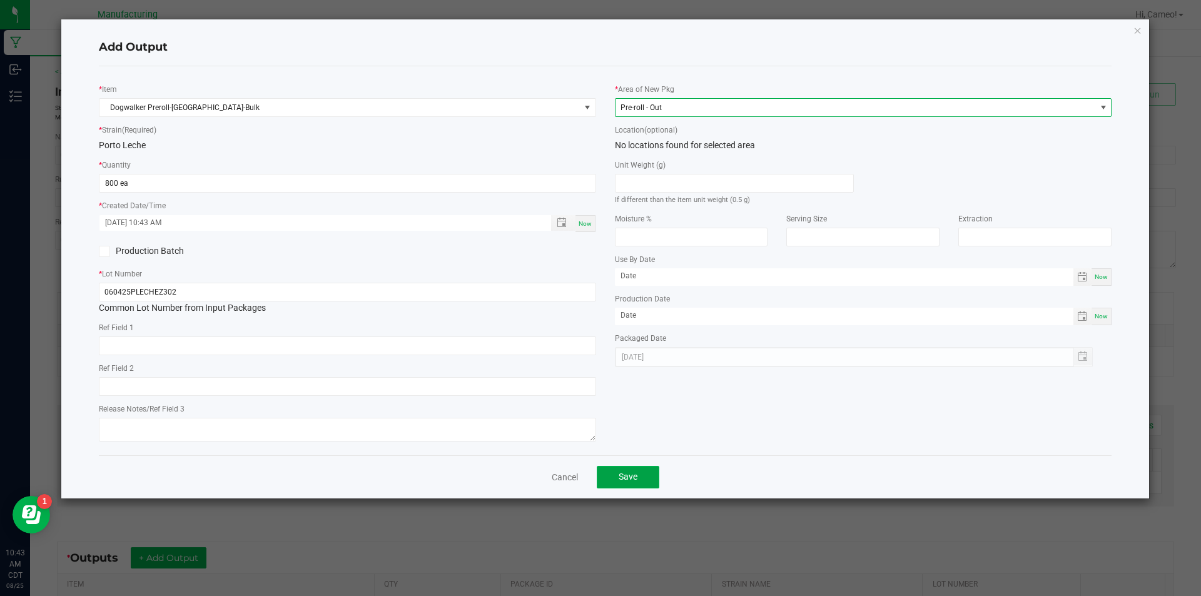
click at [631, 477] on span "Save" at bounding box center [628, 477] width 19 height 10
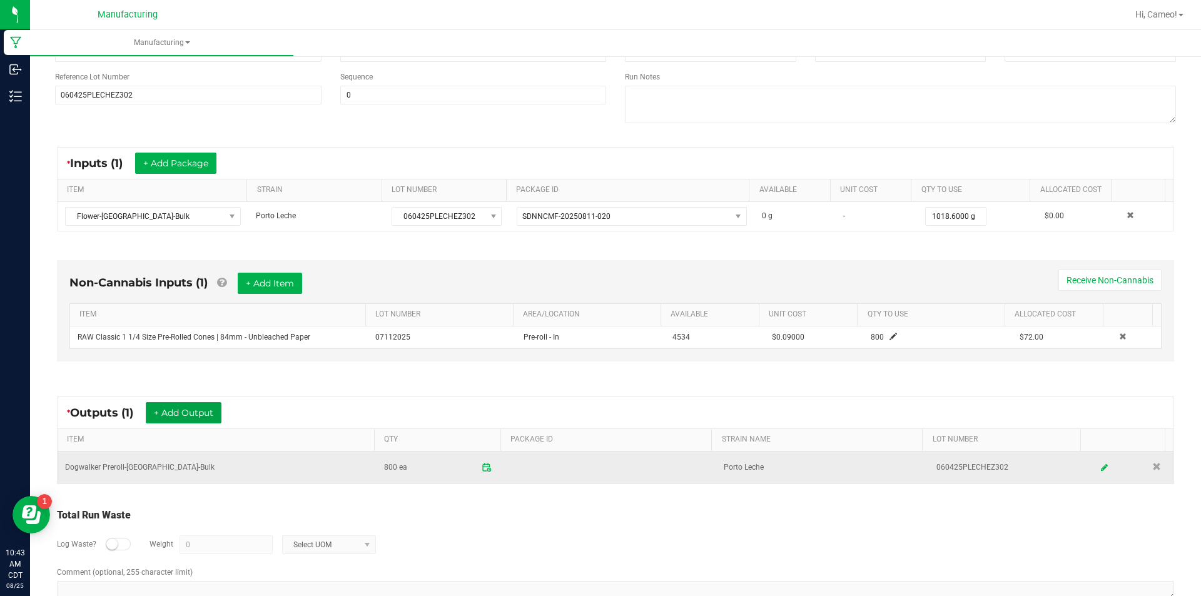
scroll to position [176, 0]
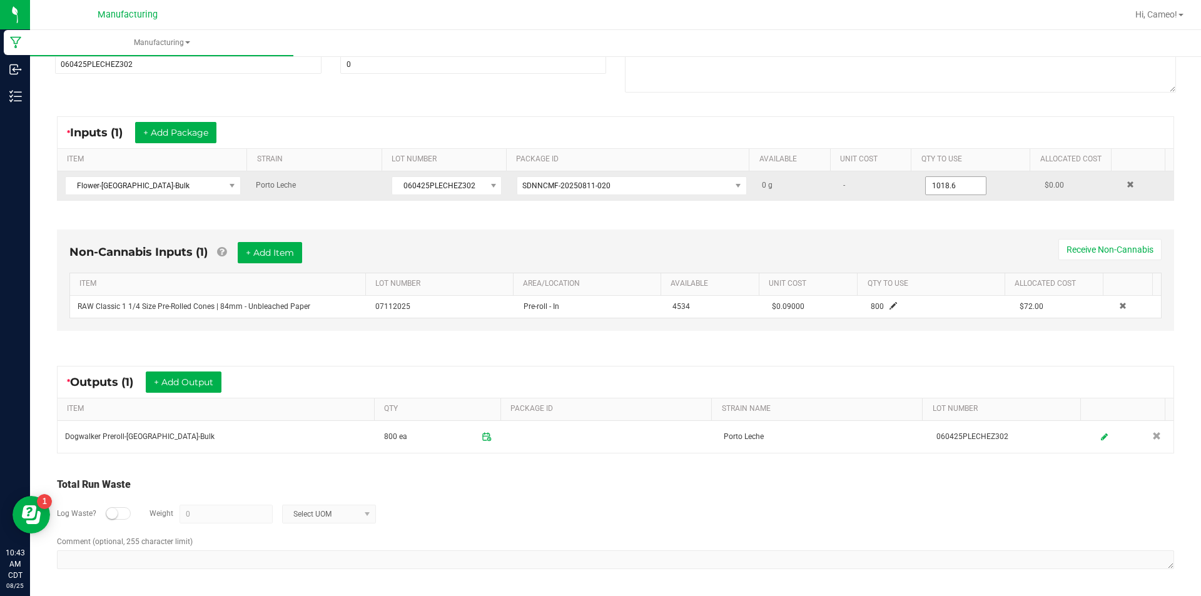
click at [957, 187] on input "1018.6" at bounding box center [956, 186] width 60 height 18
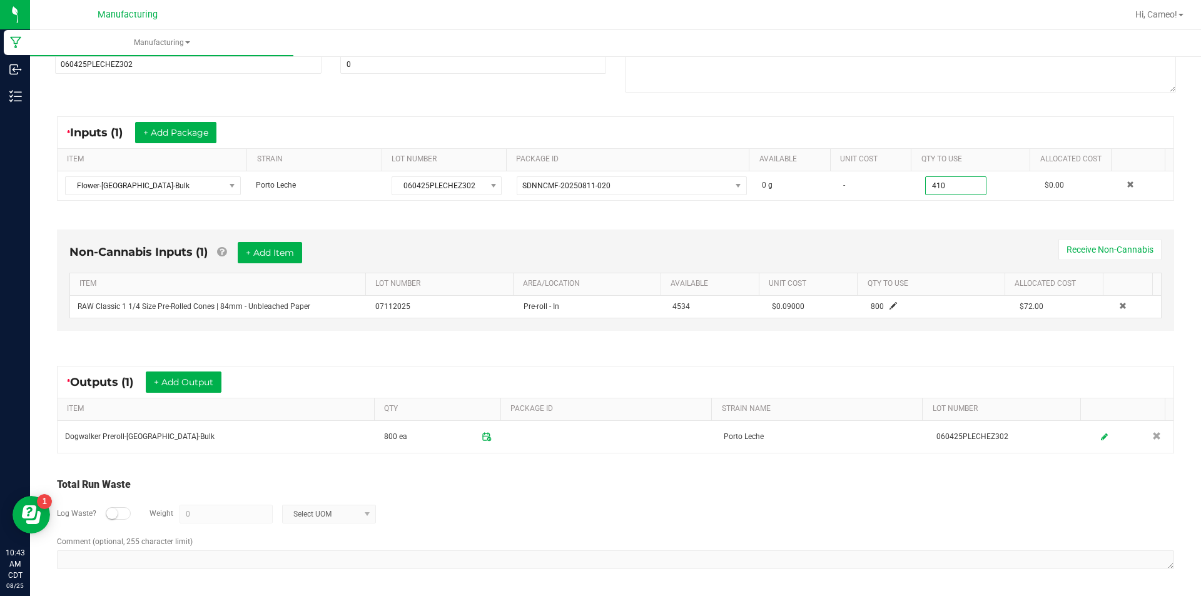
type input "410.0000 g"
click at [938, 236] on div "Non-Cannabis Inputs (1) + Add Item Receive Non-Cannabis ITEM LOT NUMBER AREA/LO…" at bounding box center [615, 280] width 1117 height 101
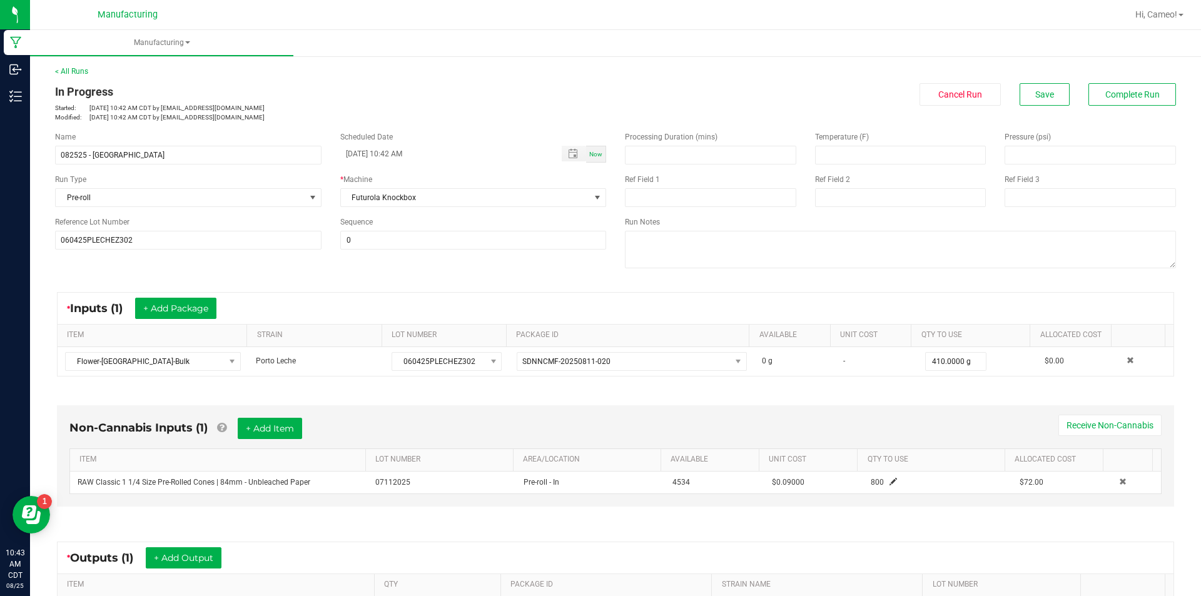
click at [1099, 83] on div "< All Runs In Progress Started: [DATE] 10:42 AM CDT by [EMAIL_ADDRESS][DOMAIN_N…" at bounding box center [615, 94] width 1121 height 56
click at [1098, 88] on button "Complete Run" at bounding box center [1132, 94] width 88 height 23
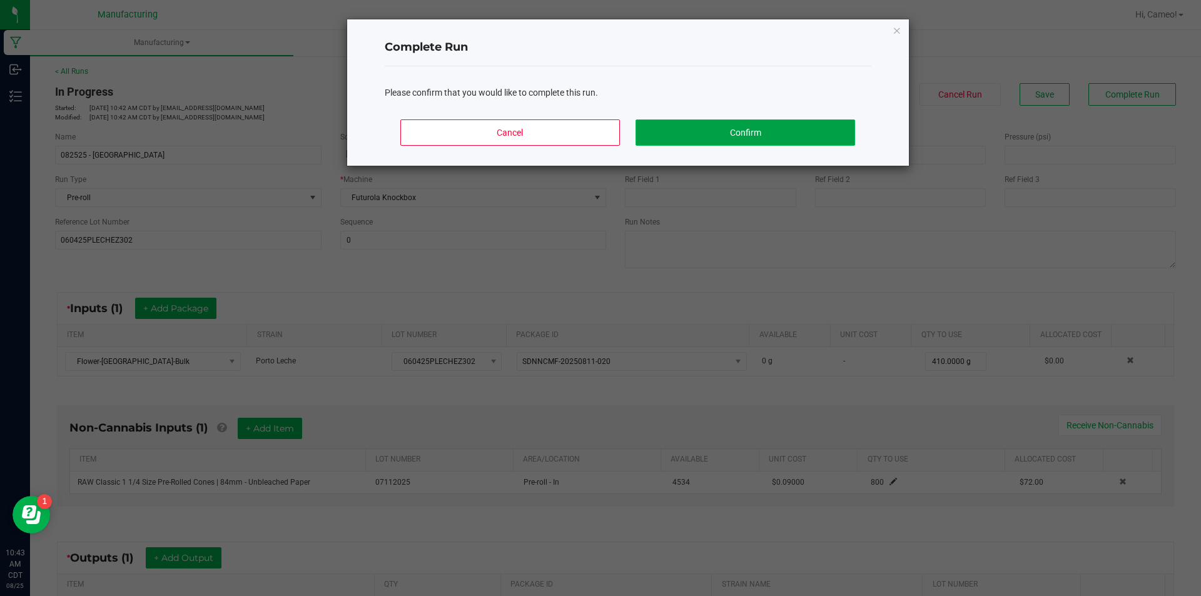
drag, startPoint x: 803, startPoint y: 139, endPoint x: 726, endPoint y: 152, distance: 78.6
click at [802, 139] on button "Confirm" at bounding box center [744, 132] width 219 height 26
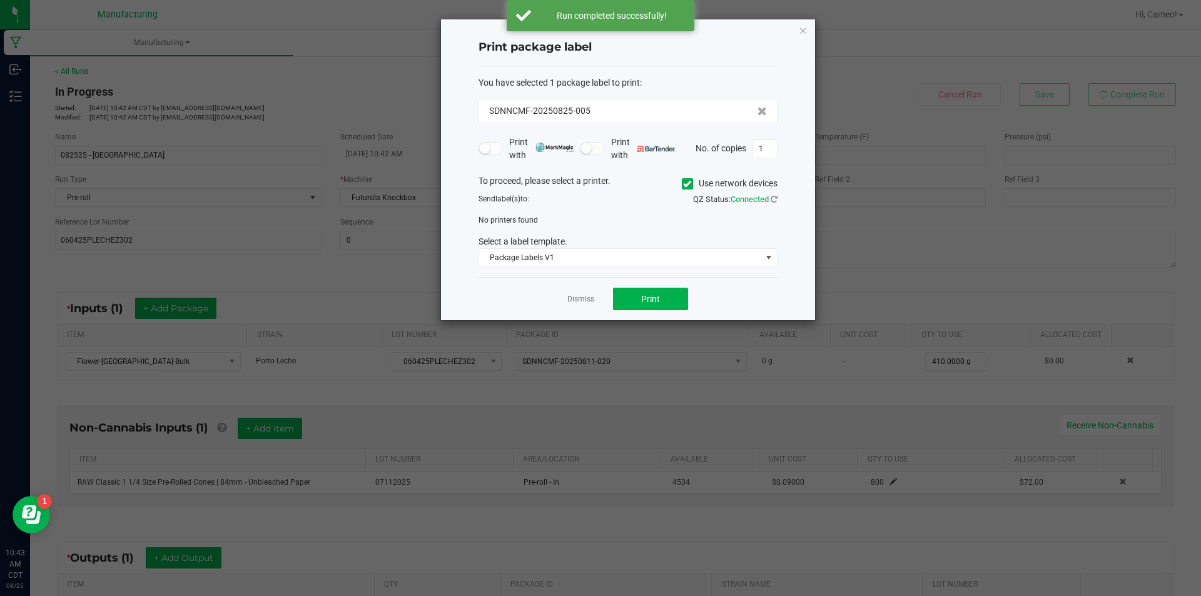
click at [686, 184] on icon at bounding box center [687, 184] width 8 height 0
click at [0, 0] on input "Use network devices" at bounding box center [0, 0] width 0 height 0
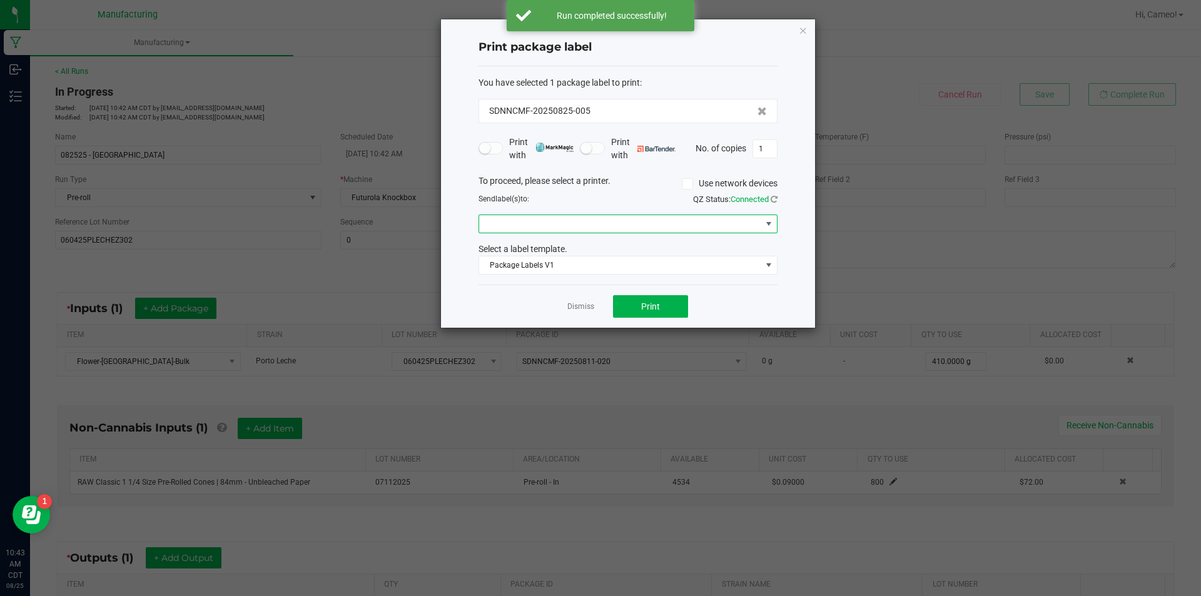
drag, startPoint x: 654, startPoint y: 221, endPoint x: 637, endPoint y: 232, distance: 19.4
click at [652, 223] on span at bounding box center [620, 224] width 282 height 18
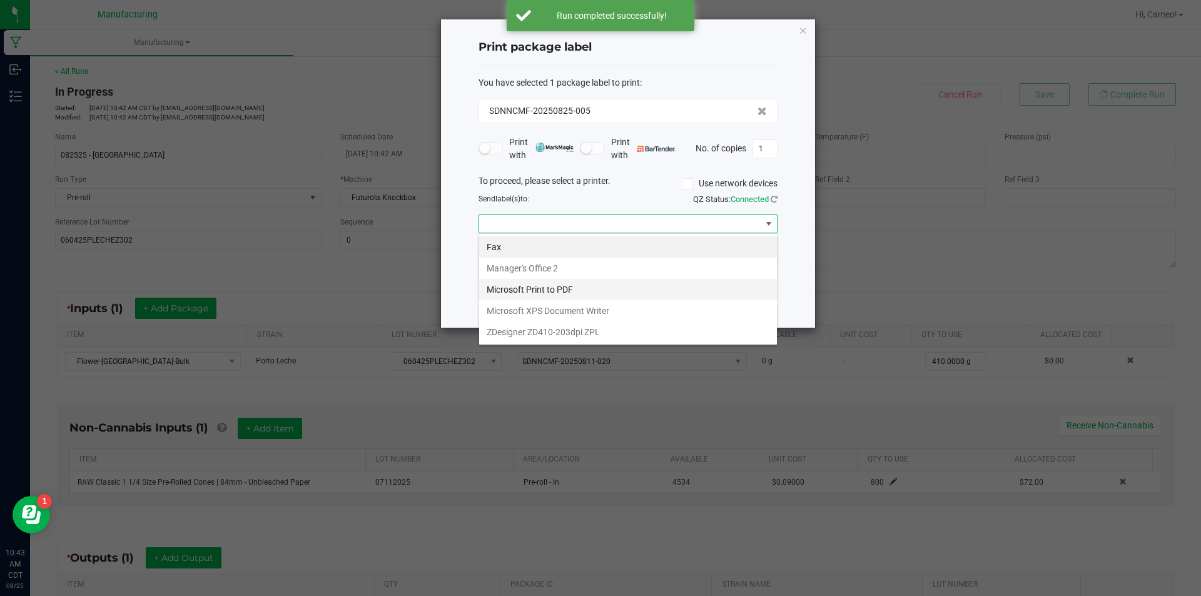
scroll to position [19, 299]
click at [569, 324] on ZPL "ZDesigner ZD410-203dpi ZPL" at bounding box center [628, 331] width 298 height 21
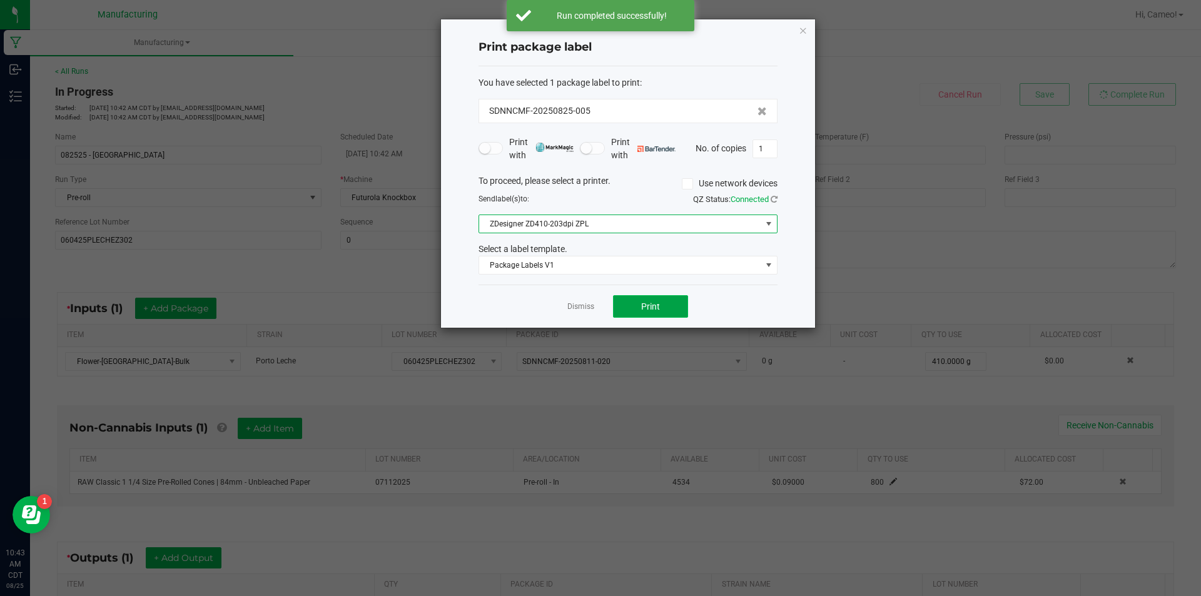
click at [620, 307] on button "Print" at bounding box center [650, 306] width 75 height 23
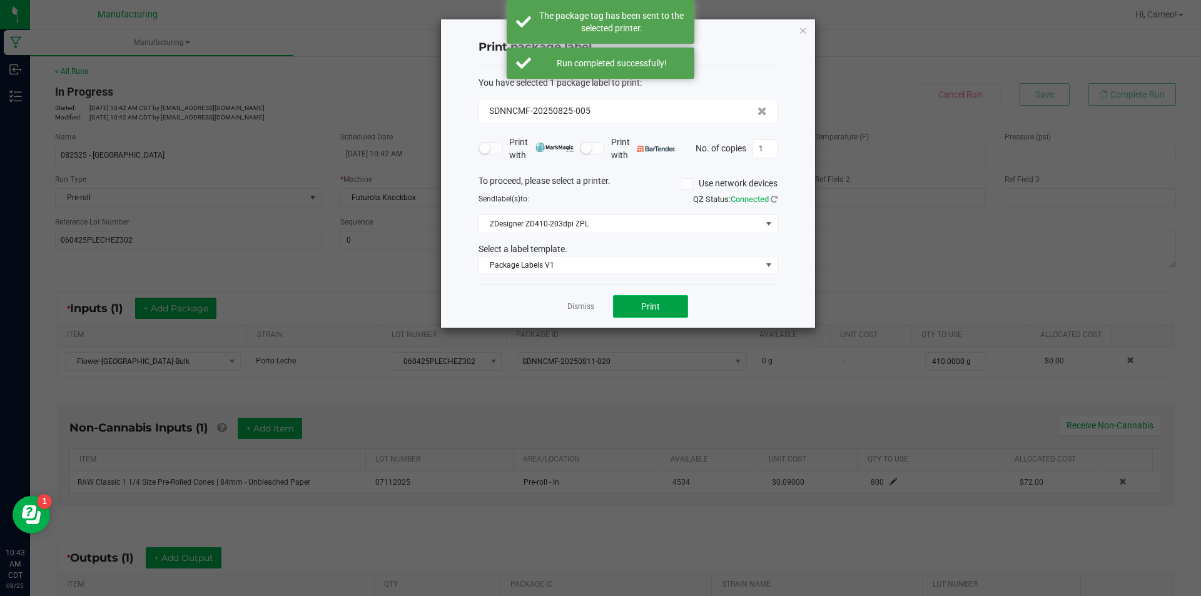
click at [639, 308] on button "Print" at bounding box center [650, 306] width 75 height 23
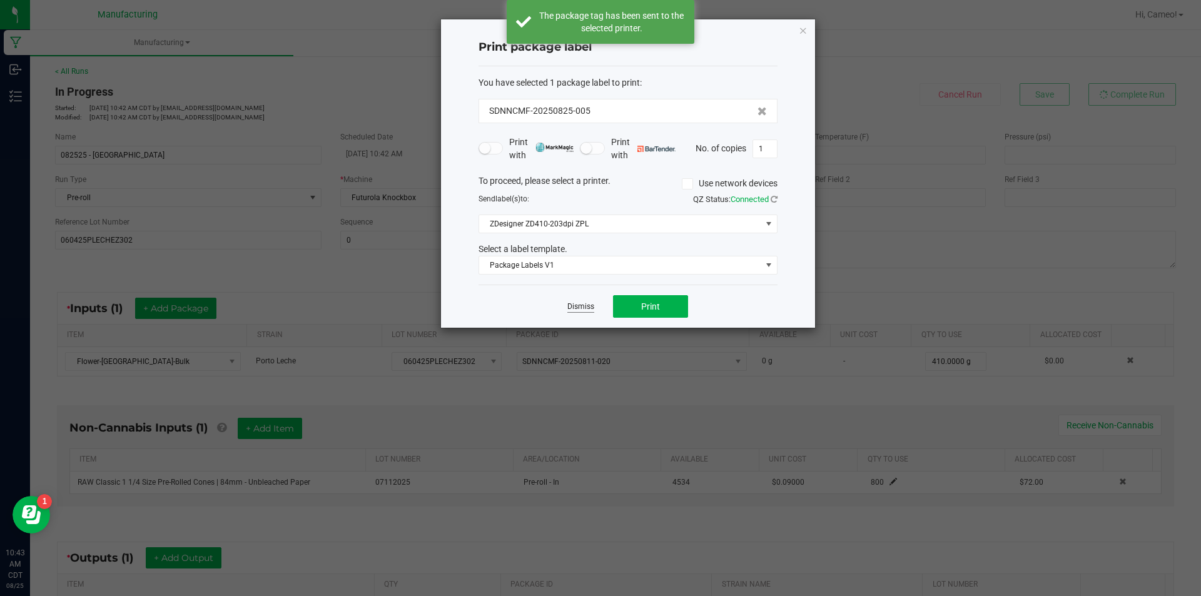
click at [585, 306] on link "Dismiss" at bounding box center [580, 306] width 27 height 11
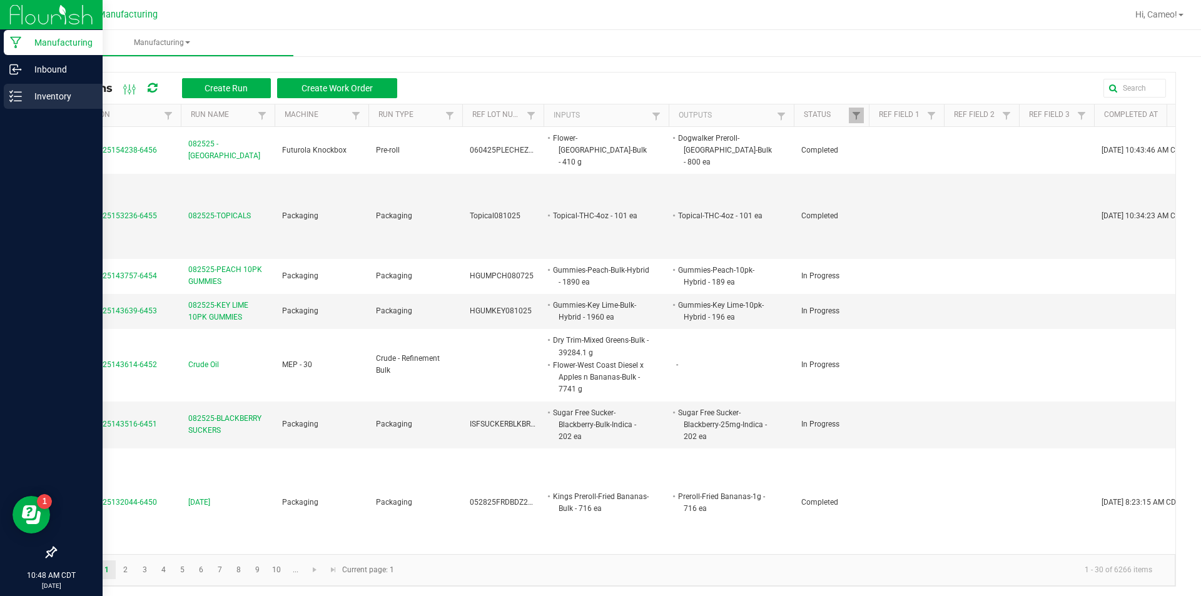
click at [32, 94] on p "Inventory" at bounding box center [59, 96] width 75 height 15
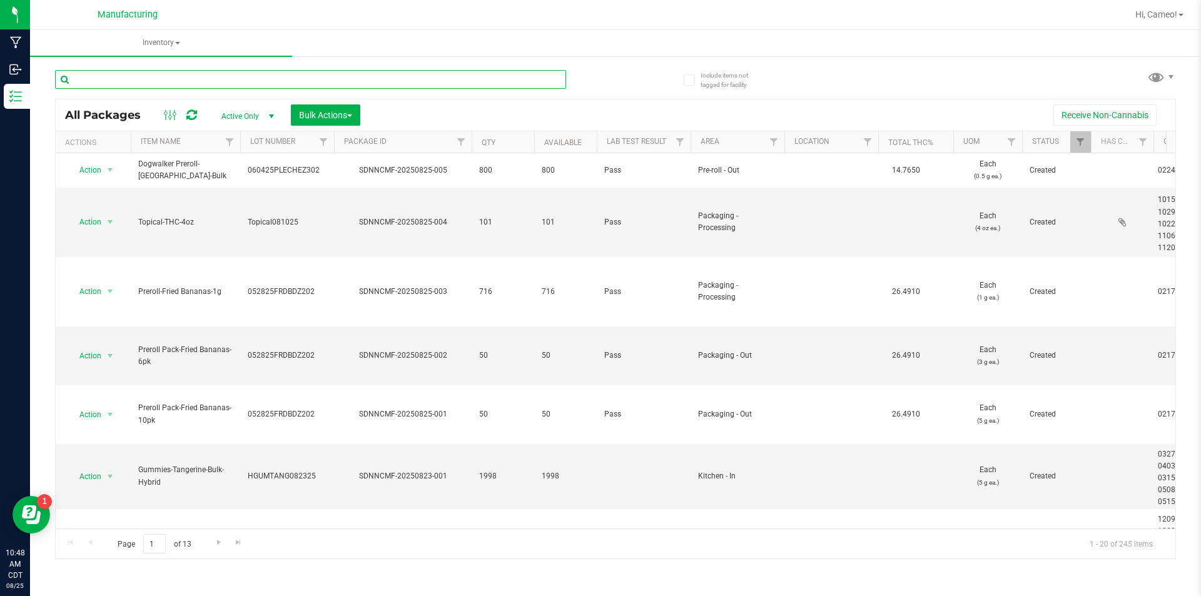
click at [355, 79] on input "text" at bounding box center [310, 79] width 511 height 19
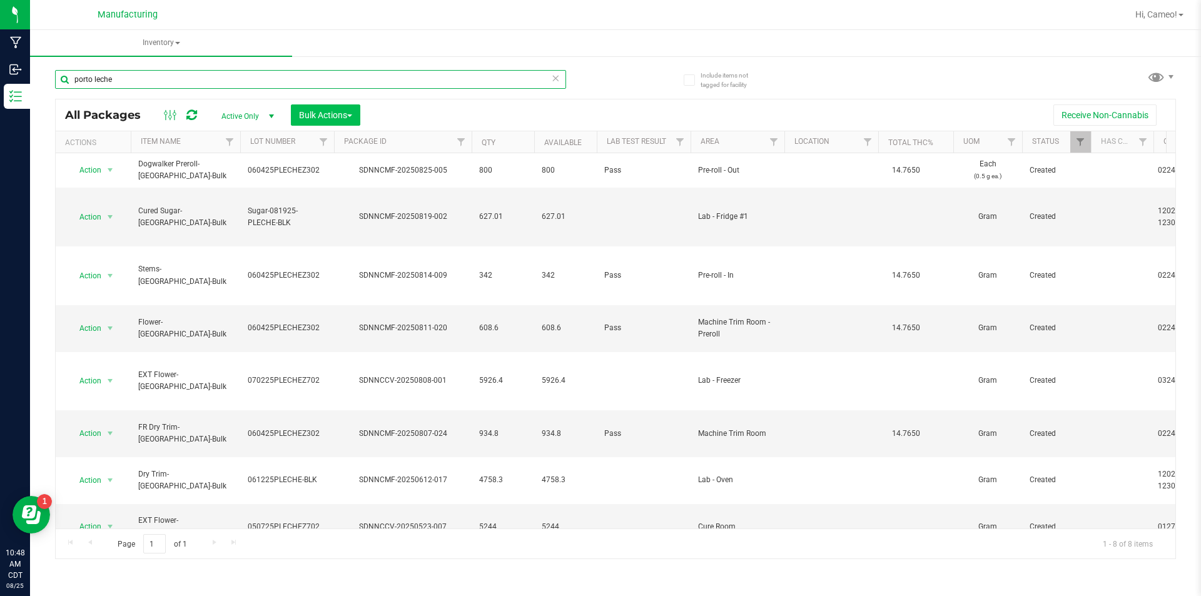
type input "porto leche"
click at [344, 115] on span "Bulk Actions" at bounding box center [325, 115] width 53 height 10
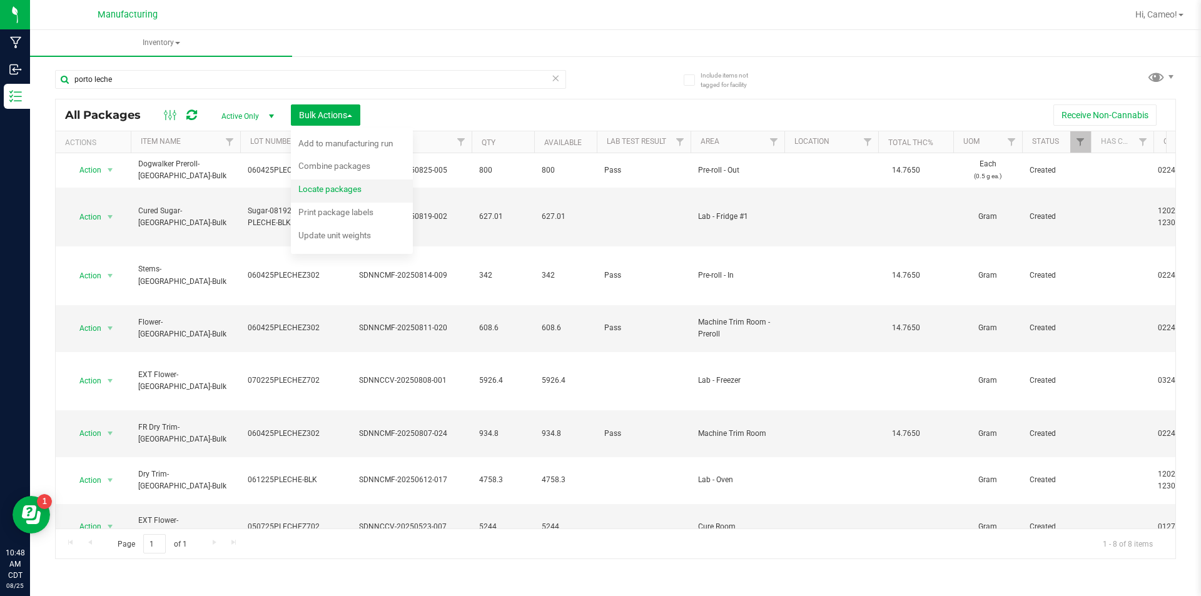
click at [345, 193] on span "Locate packages" at bounding box center [329, 189] width 63 height 10
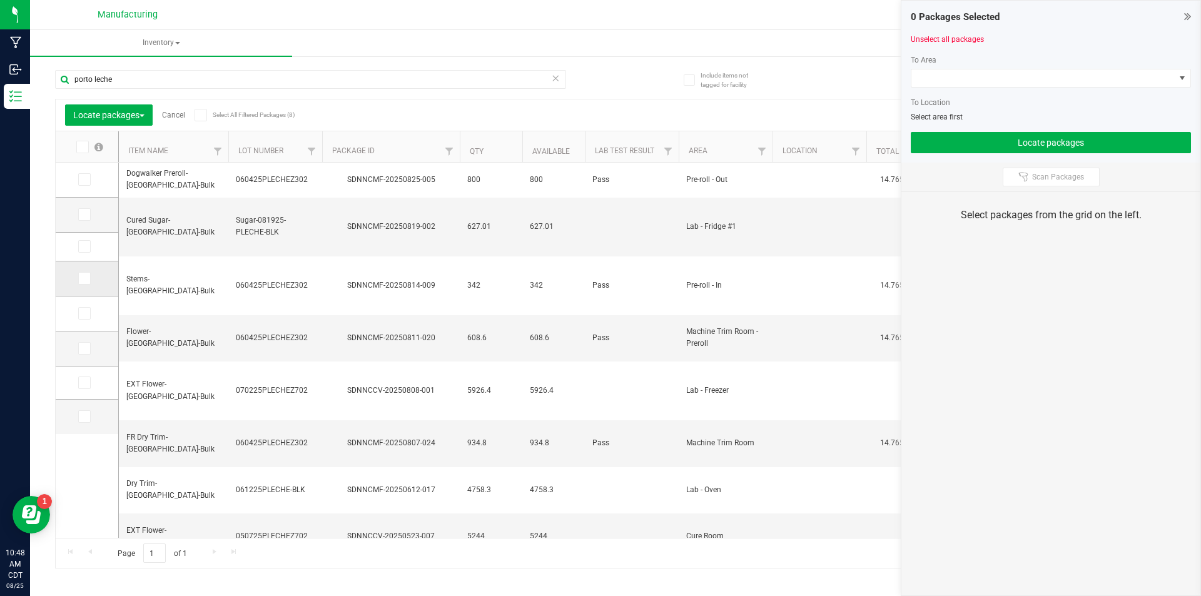
click at [88, 280] on span at bounding box center [84, 278] width 13 height 13
click at [0, 0] on input "checkbox" at bounding box center [0, 0] width 0 height 0
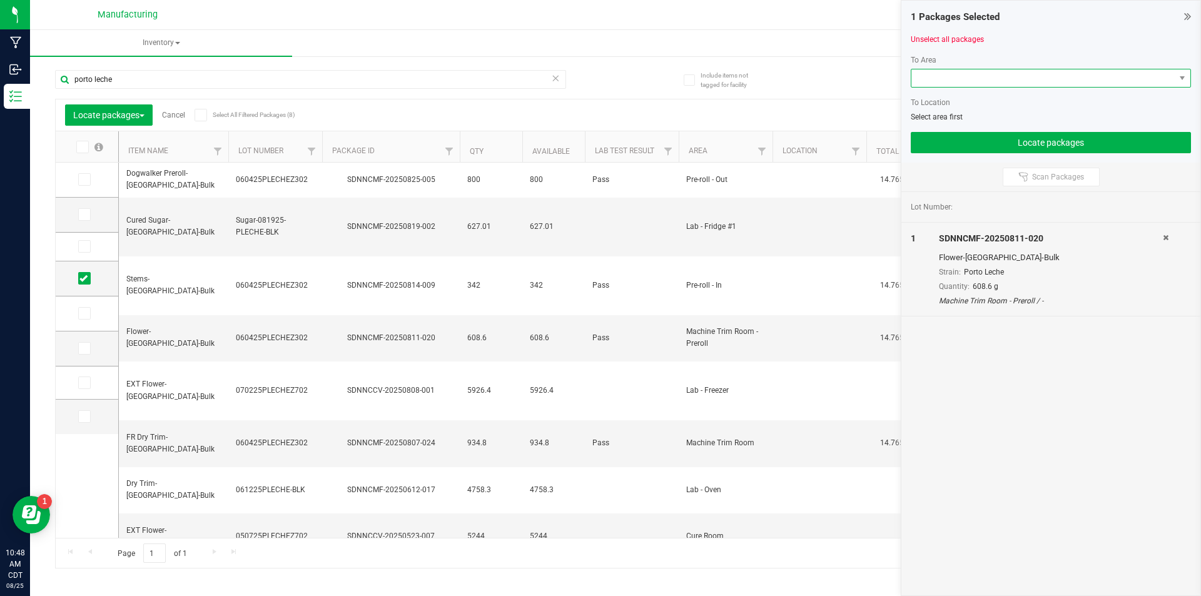
click at [1101, 82] on span at bounding box center [1042, 78] width 263 height 18
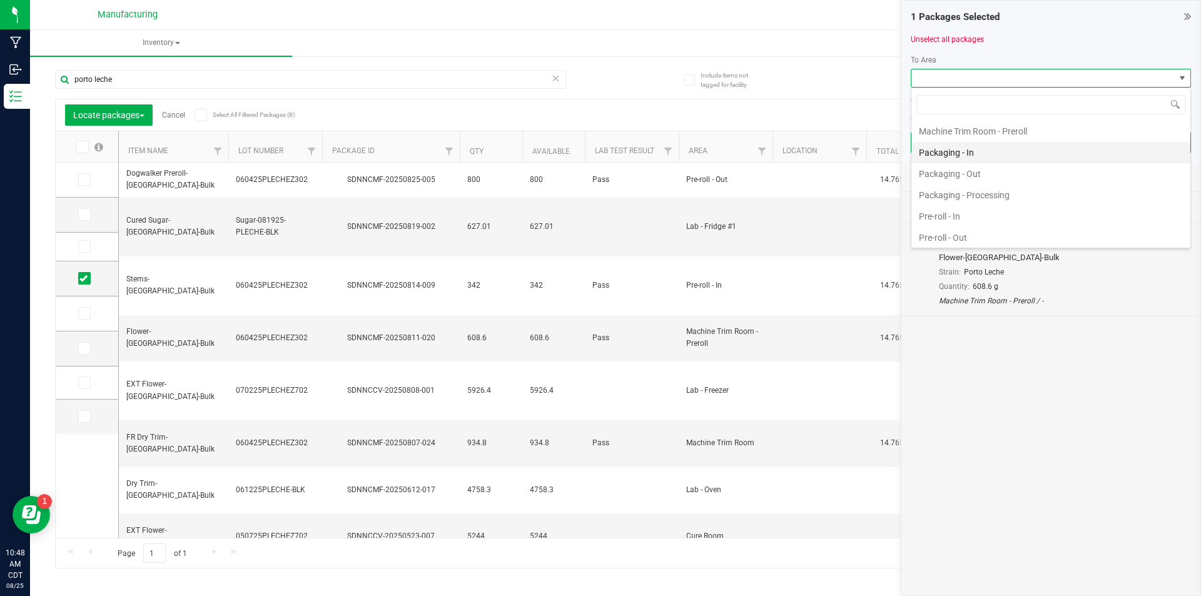
scroll to position [375, 0]
click at [958, 199] on li "Pre-roll - In" at bounding box center [1050, 202] width 279 height 21
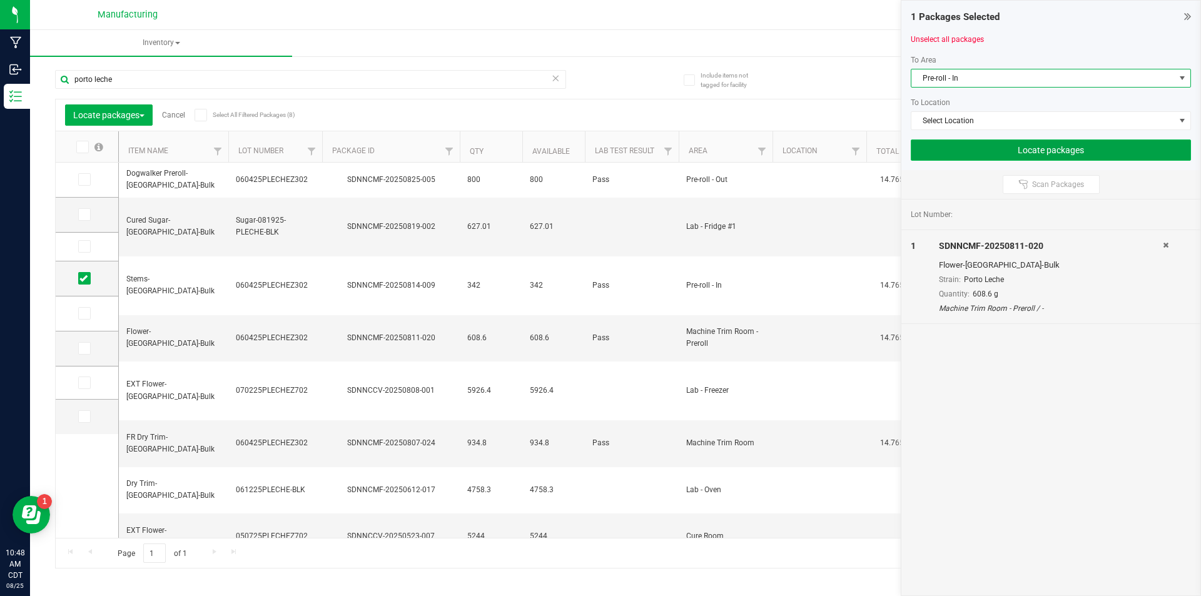
click at [1045, 145] on button "Locate packages" at bounding box center [1051, 149] width 280 height 21
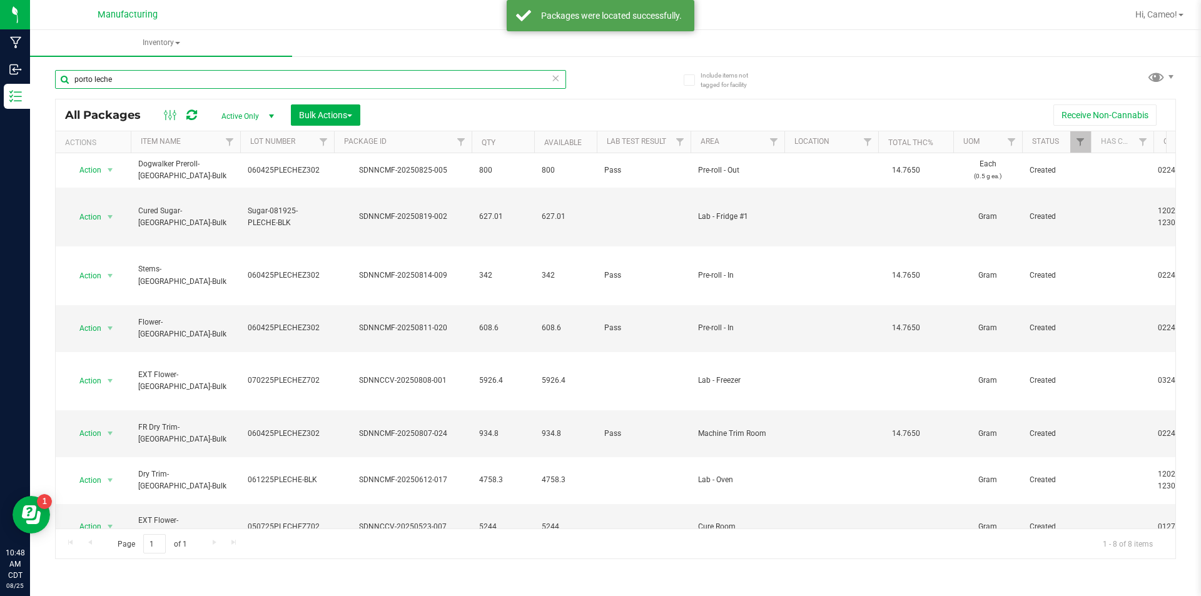
click at [319, 85] on input "porto leche" at bounding box center [310, 79] width 511 height 19
click at [1153, 9] on span "Hi, Cameo!" at bounding box center [1156, 14] width 42 height 10
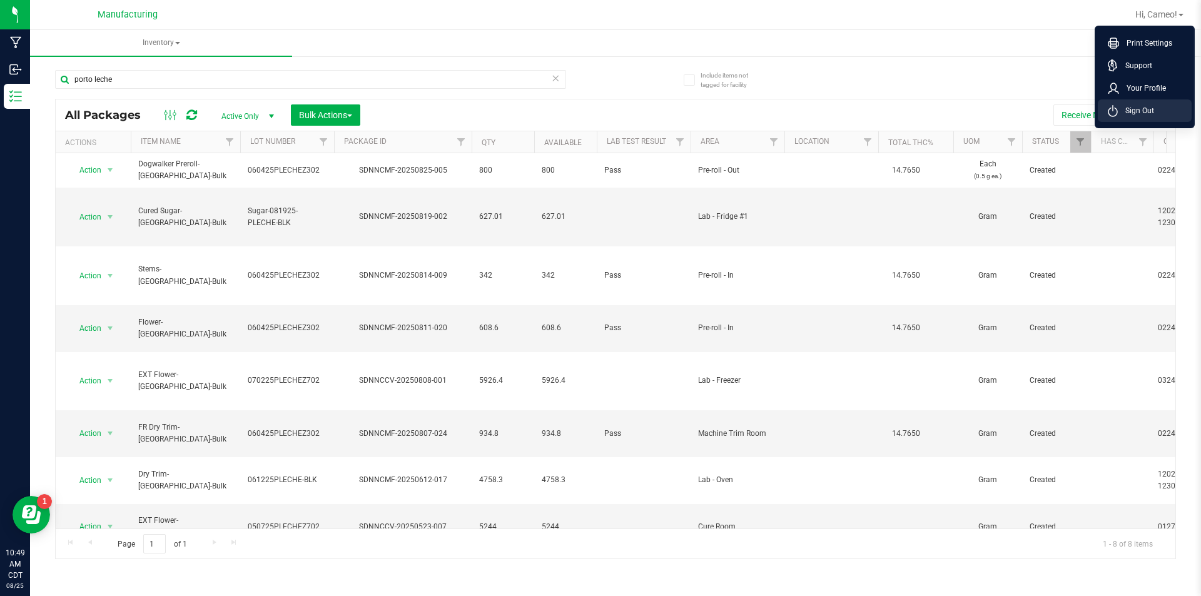
click at [1161, 109] on li "Sign Out" at bounding box center [1145, 110] width 94 height 23
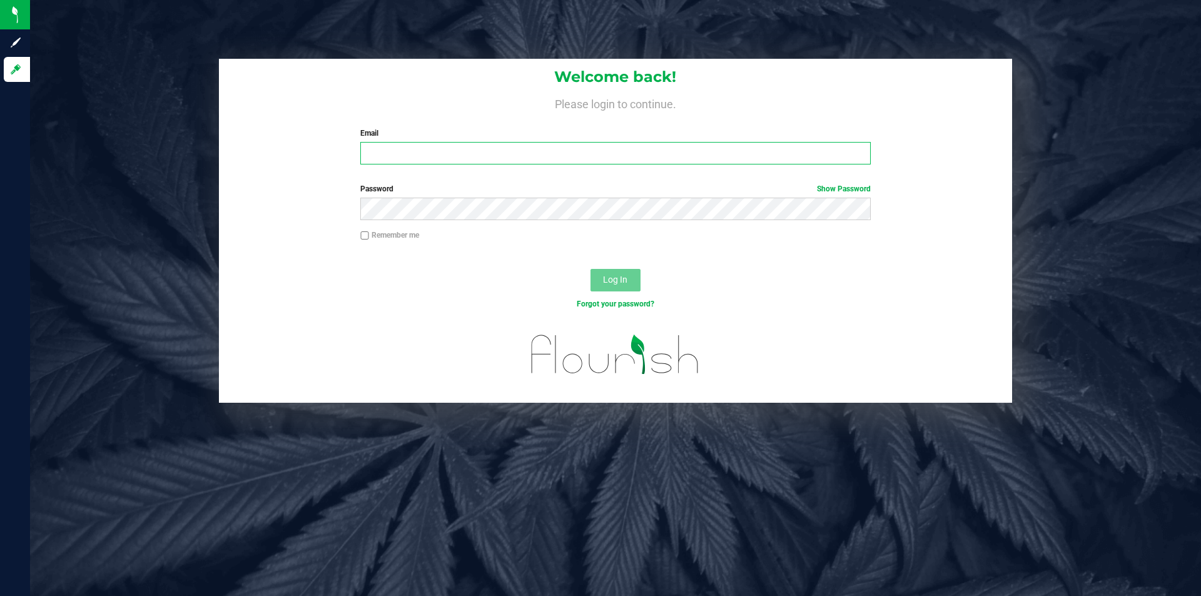
click at [438, 156] on input "Email" at bounding box center [615, 153] width 510 height 23
type input "[EMAIL_ADDRESS][DOMAIN_NAME]"
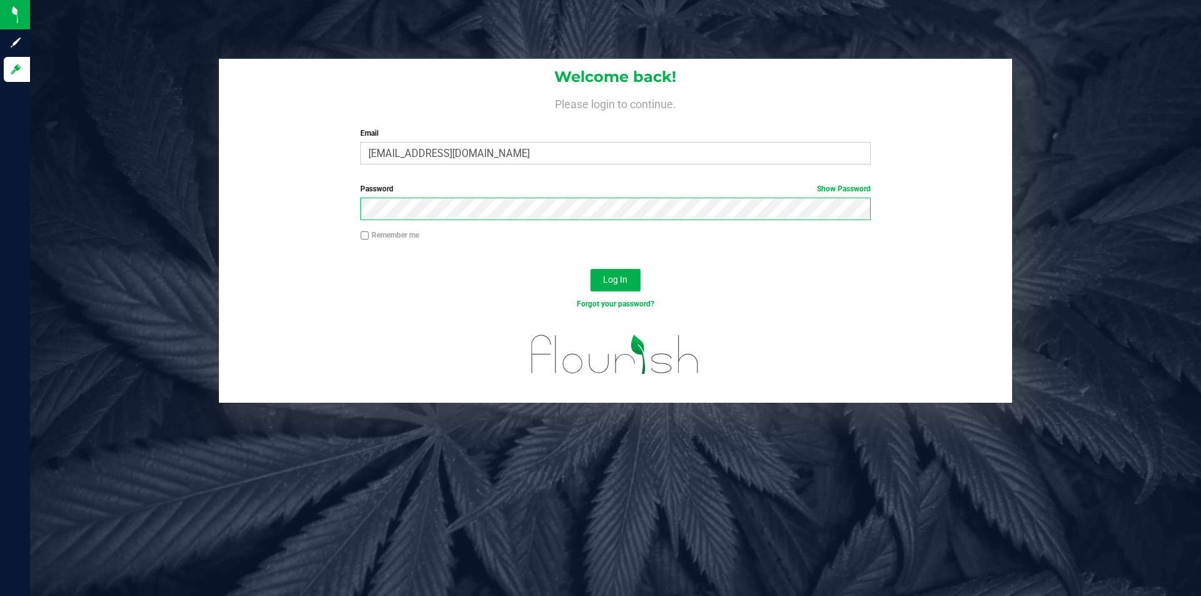
click at [590, 269] on button "Log In" at bounding box center [615, 280] width 50 height 23
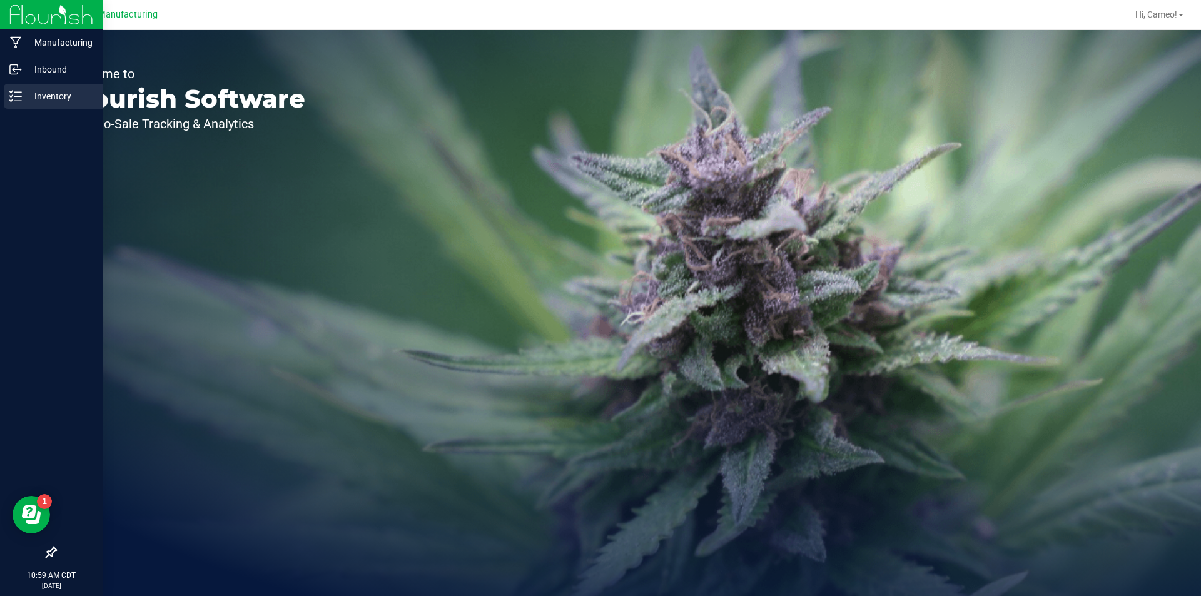
click at [19, 96] on line at bounding box center [17, 96] width 7 height 0
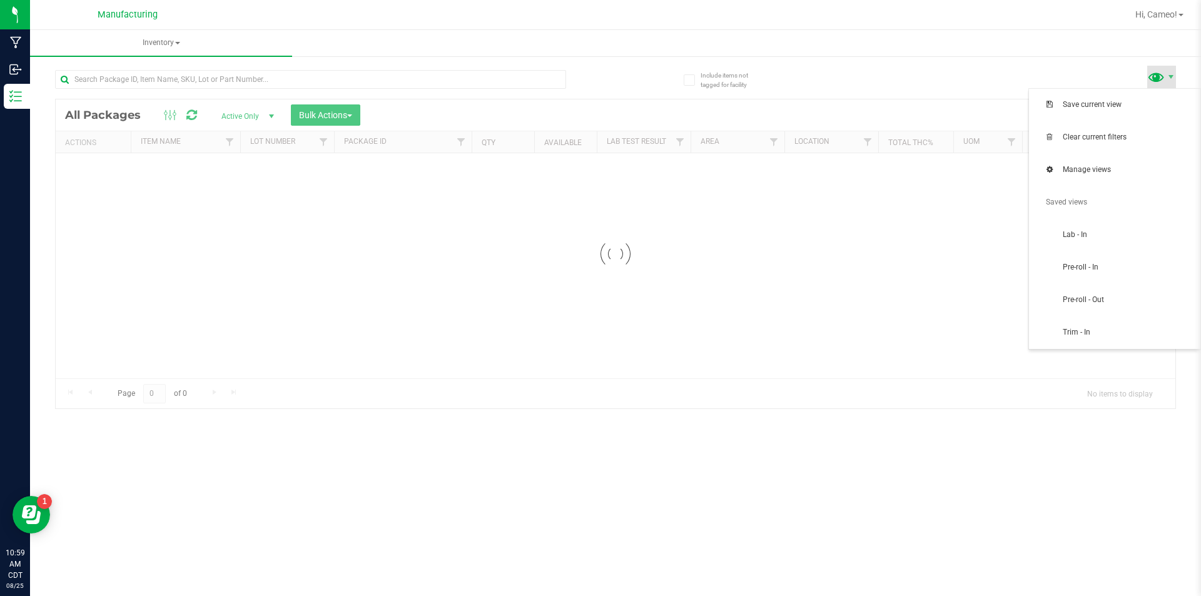
click at [1155, 82] on span at bounding box center [1156, 77] width 18 height 18
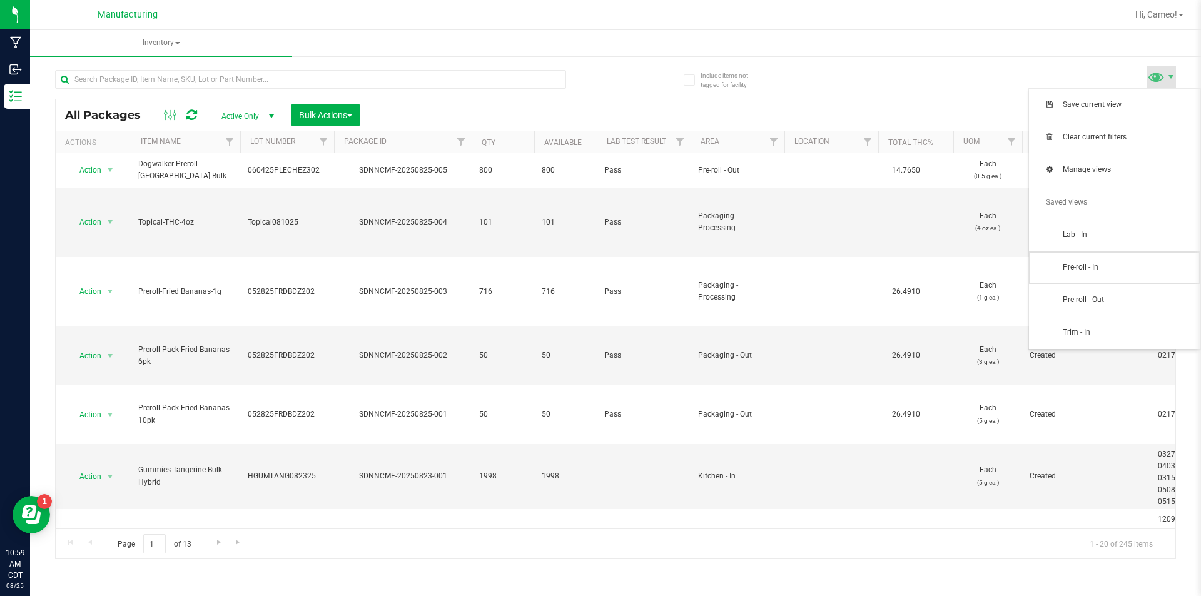
click at [1098, 266] on span "Pre-roll - In" at bounding box center [1128, 267] width 130 height 11
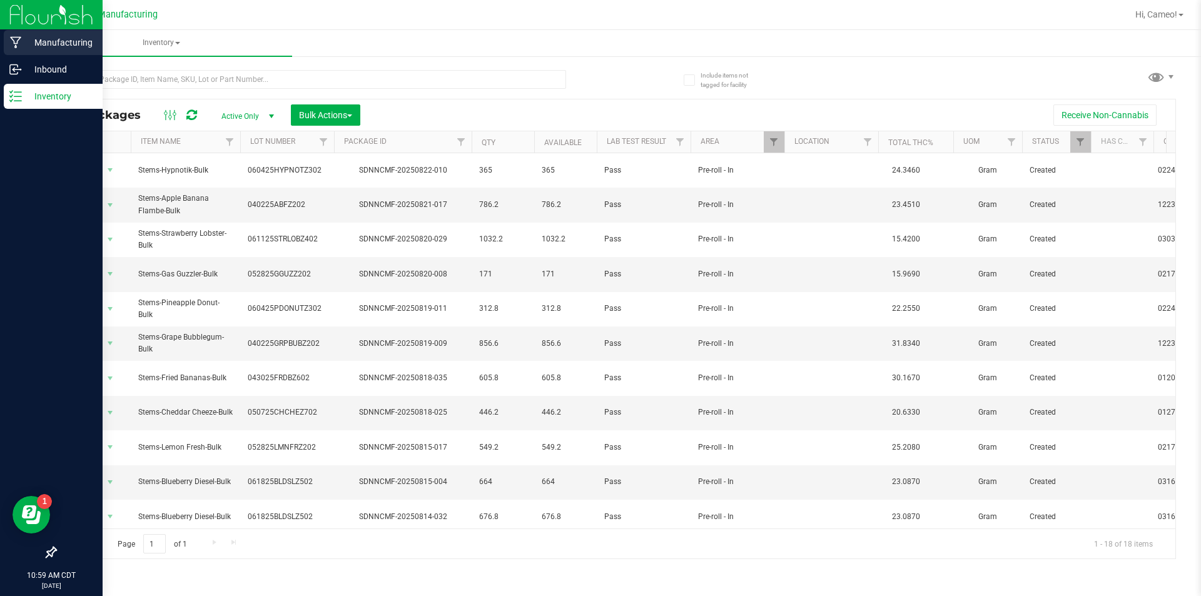
click at [1, 38] on link "Manufacturing" at bounding box center [51, 43] width 103 height 27
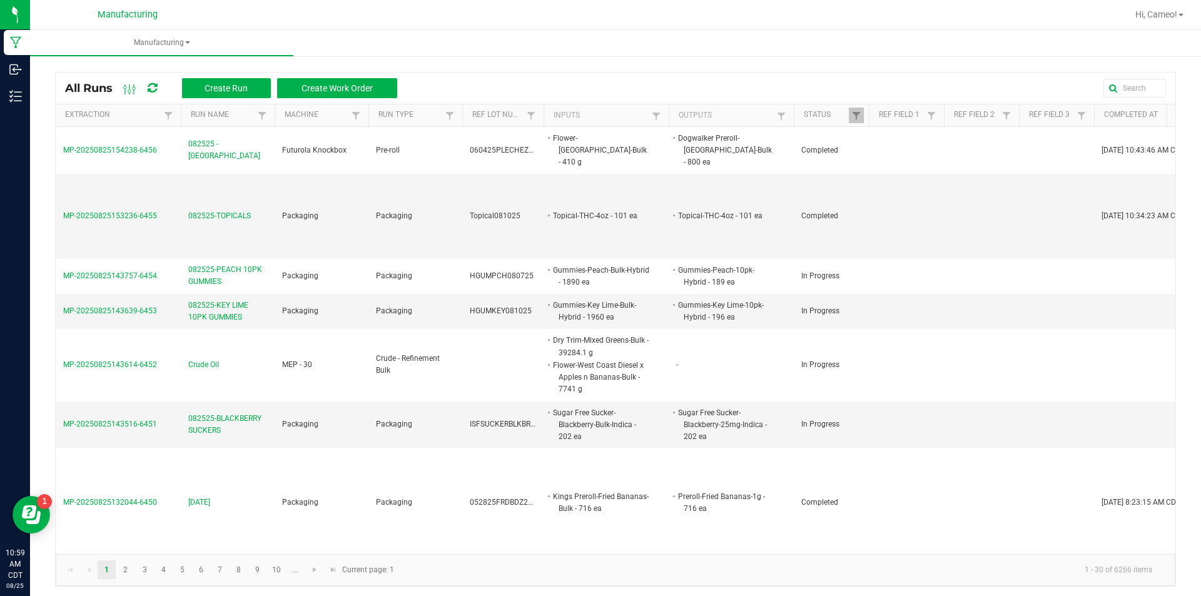
click at [458, 116] on th "Run Type" at bounding box center [415, 115] width 94 height 23
click at [451, 115] on span at bounding box center [450, 116] width 10 height 10
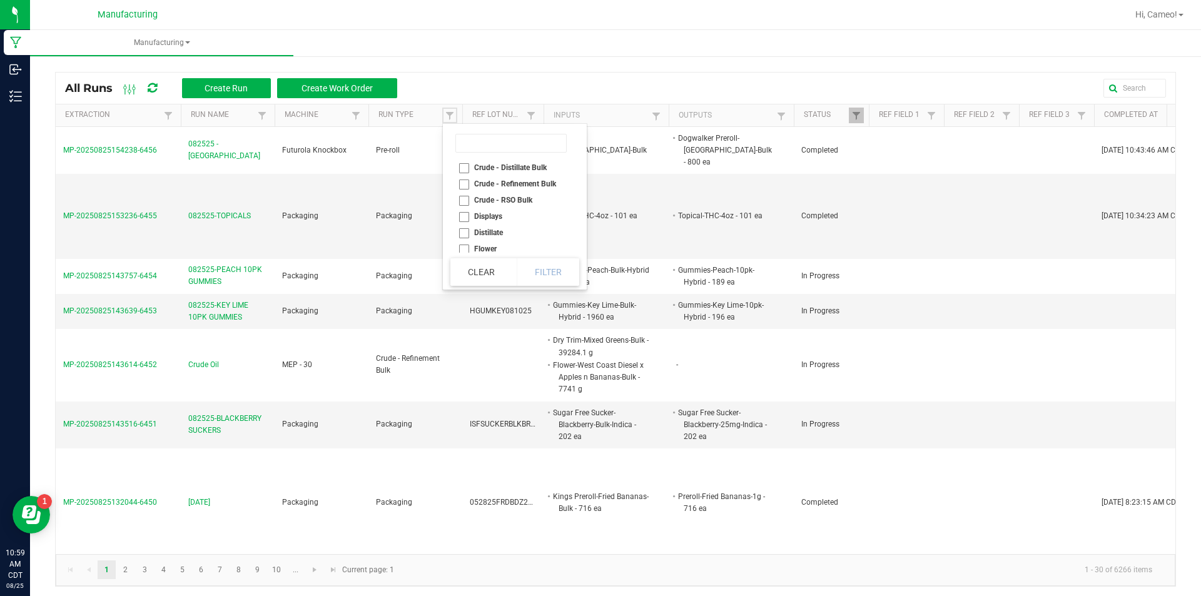
scroll to position [69, 0]
click at [482, 230] on li "Pre-roll" at bounding box center [510, 228] width 121 height 16
checkbox input "true"
click at [570, 268] on button "Filter" at bounding box center [548, 272] width 63 height 28
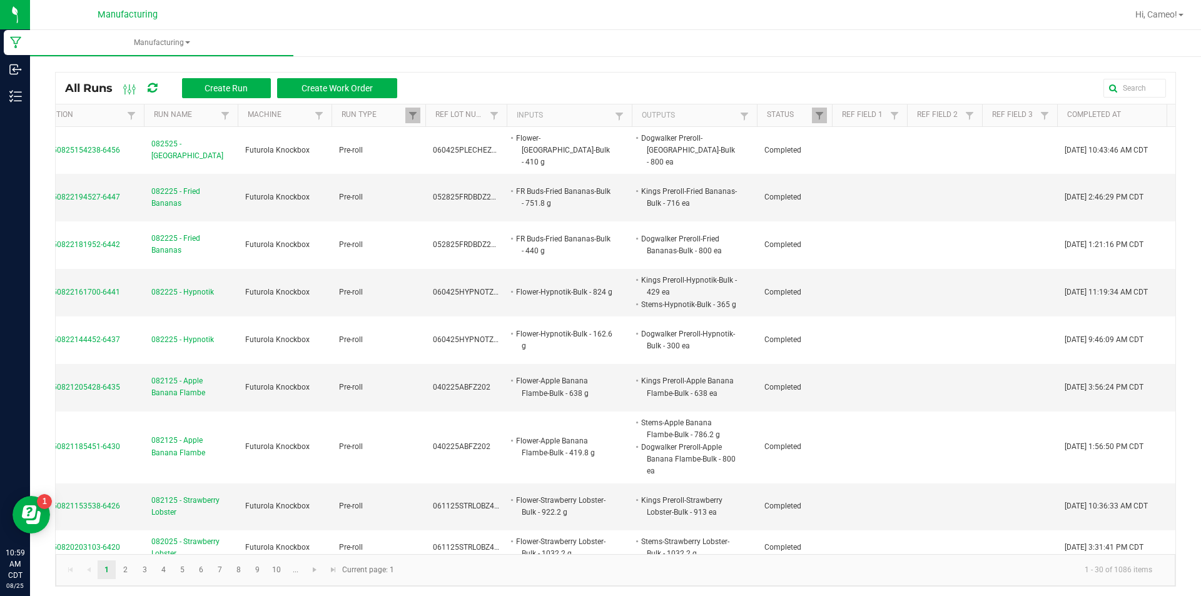
scroll to position [0, 41]
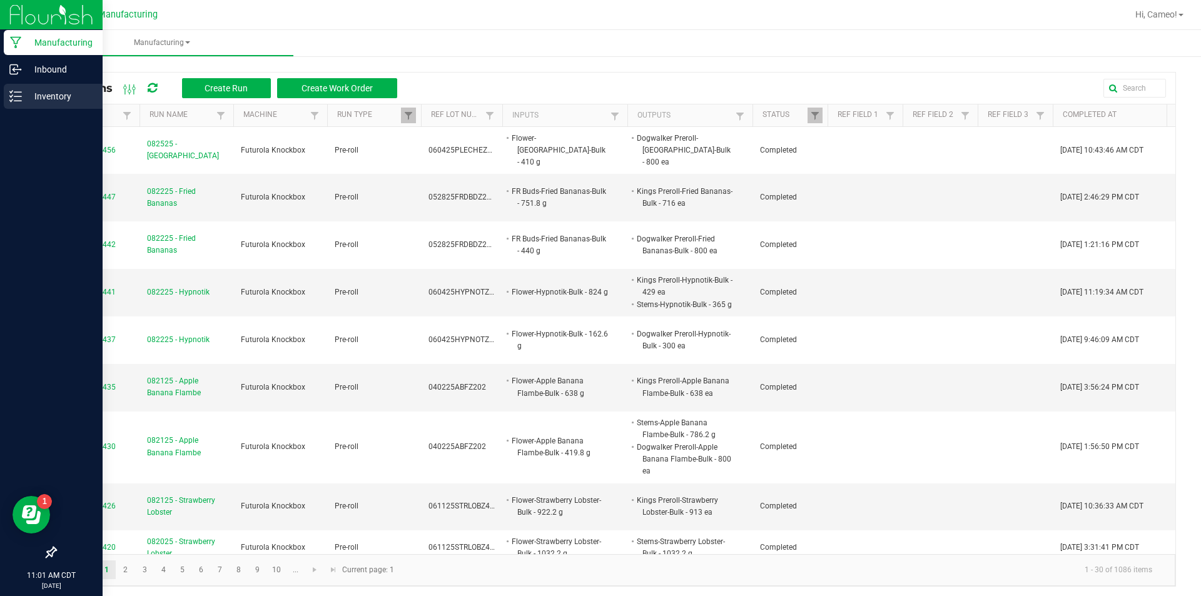
click at [36, 96] on p "Inventory" at bounding box center [59, 96] width 75 height 15
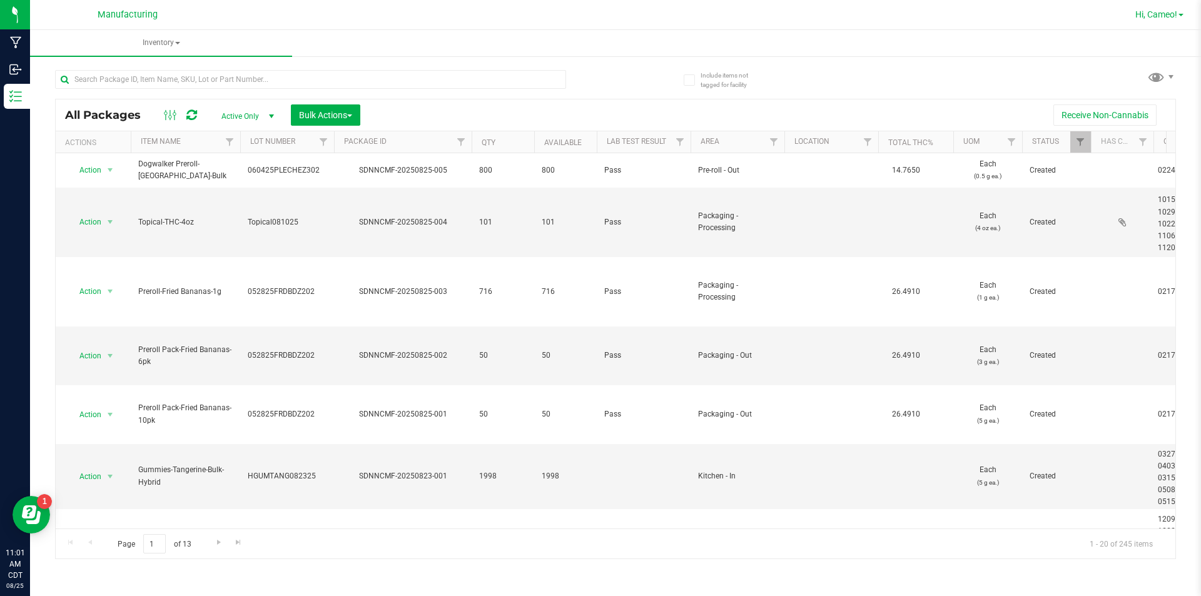
click at [1175, 11] on span "Hi, Cameo!" at bounding box center [1156, 14] width 42 height 10
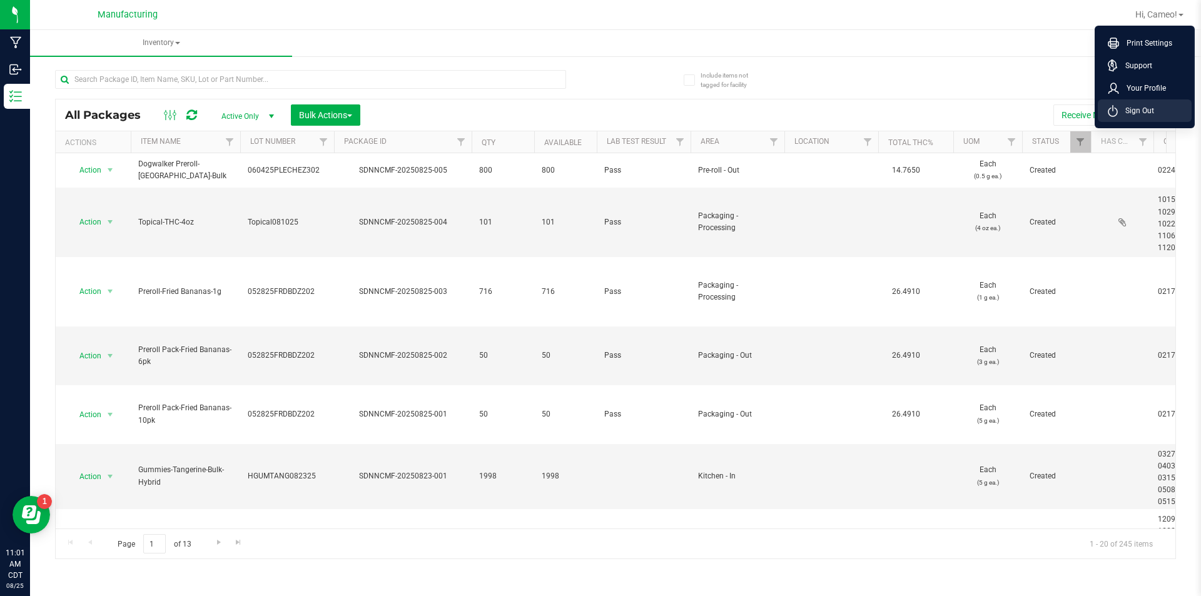
click at [1152, 120] on li "Sign Out" at bounding box center [1145, 110] width 94 height 23
